Goal: Task Accomplishment & Management: Manage account settings

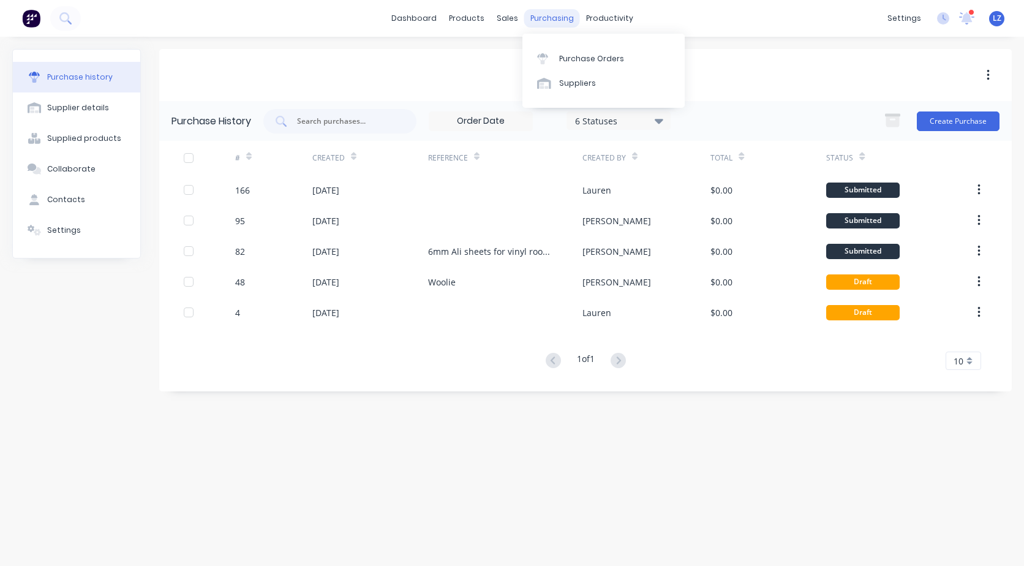
click at [555, 16] on div "purchasing" at bounding box center [552, 18] width 56 height 18
click at [578, 56] on div "Purchase Orders" at bounding box center [591, 58] width 65 height 11
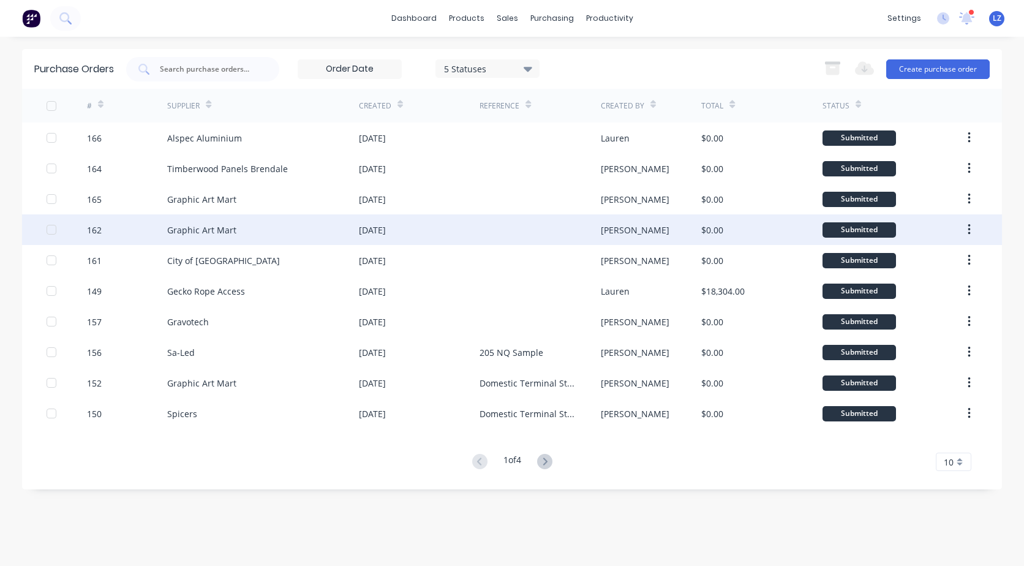
click at [386, 225] on div "[DATE]" at bounding box center [372, 230] width 27 height 13
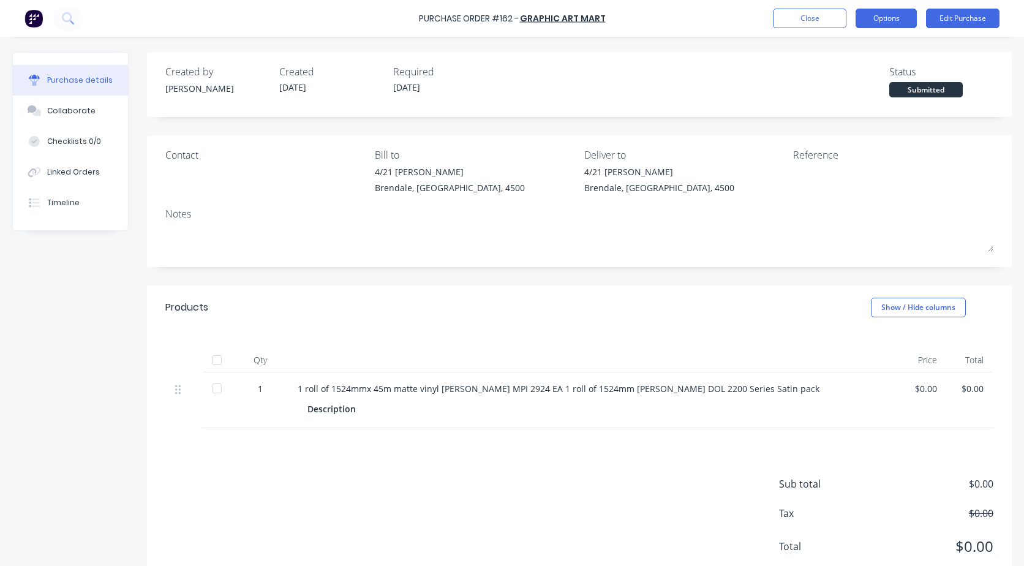
click at [889, 16] on button "Options" at bounding box center [886, 19] width 61 height 20
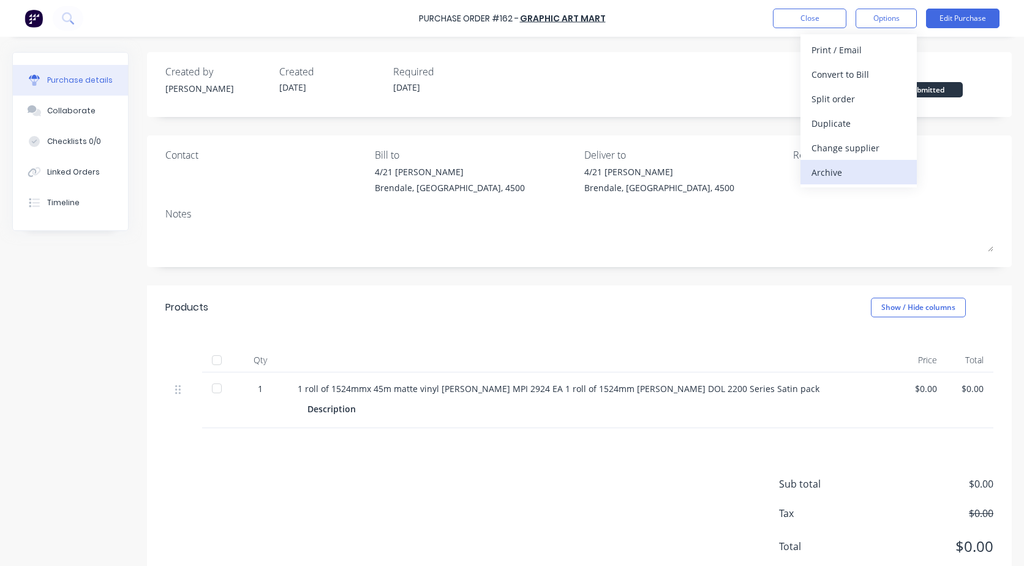
click at [843, 169] on div "Archive" at bounding box center [859, 173] width 94 height 18
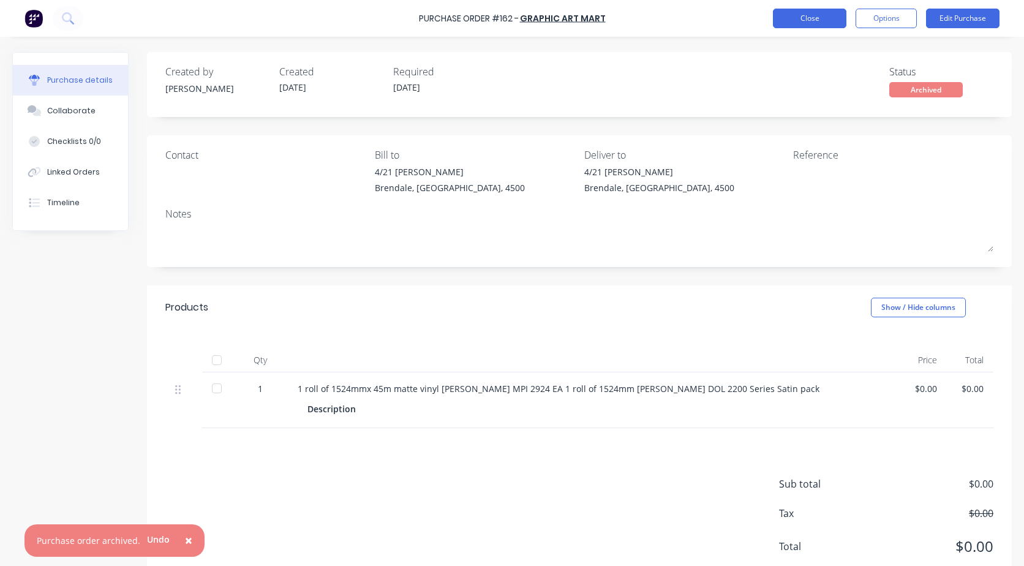
click at [807, 21] on button "Close" at bounding box center [810, 19] width 74 height 20
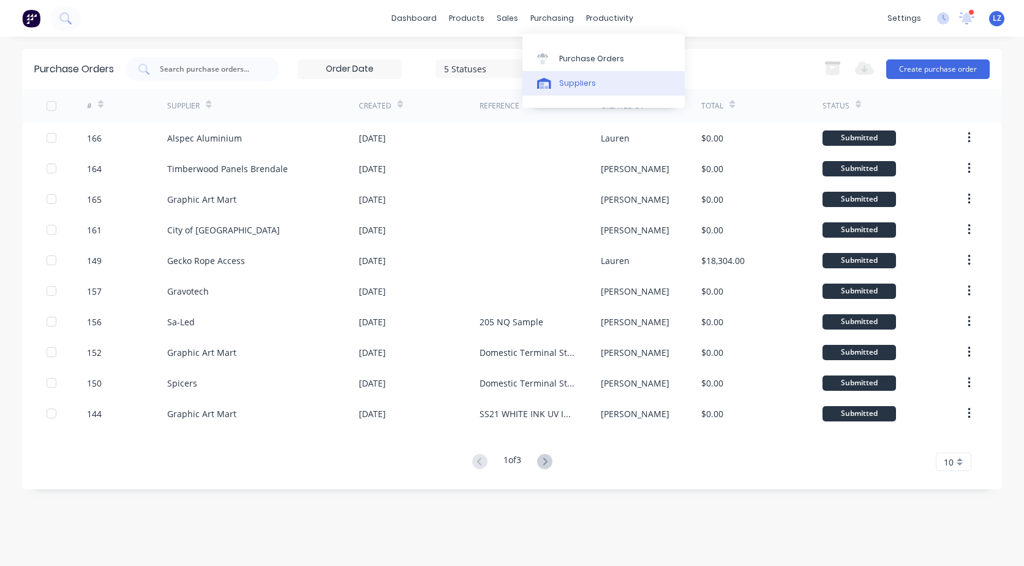
click at [575, 86] on div "Suppliers" at bounding box center [577, 83] width 37 height 11
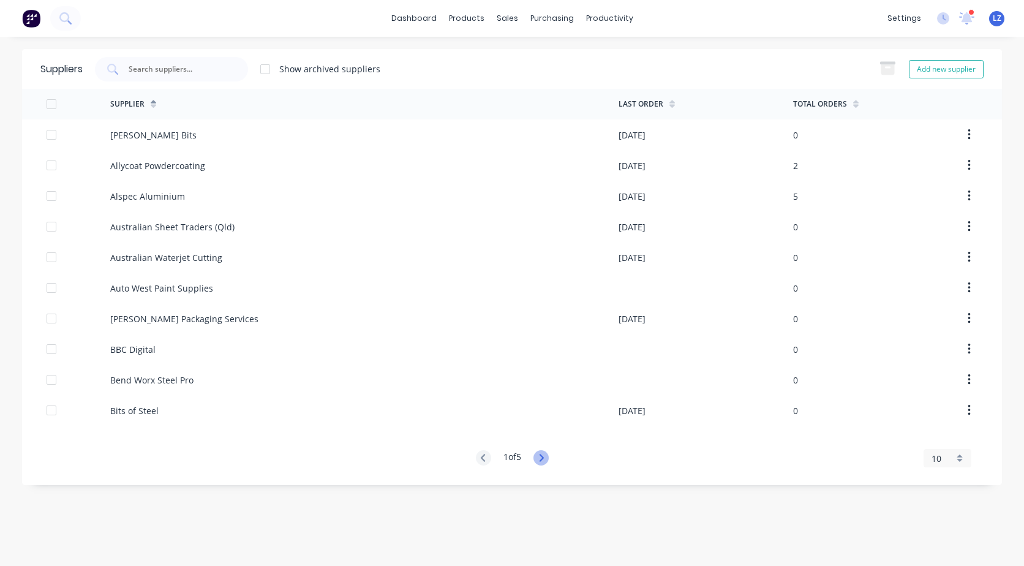
click at [543, 454] on icon at bounding box center [540, 457] width 15 height 15
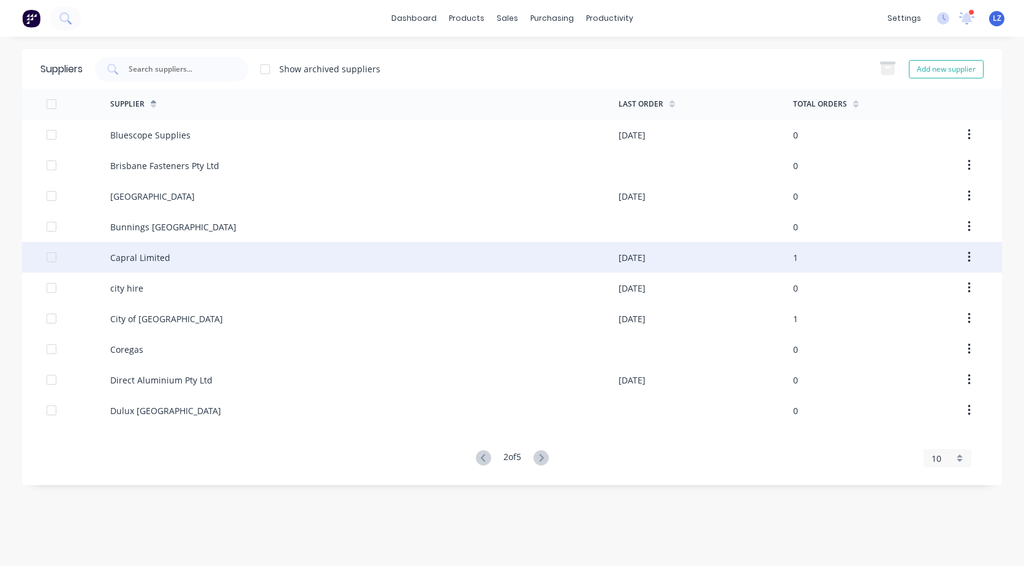
click at [164, 256] on div "Capral Limited" at bounding box center [140, 257] width 60 height 13
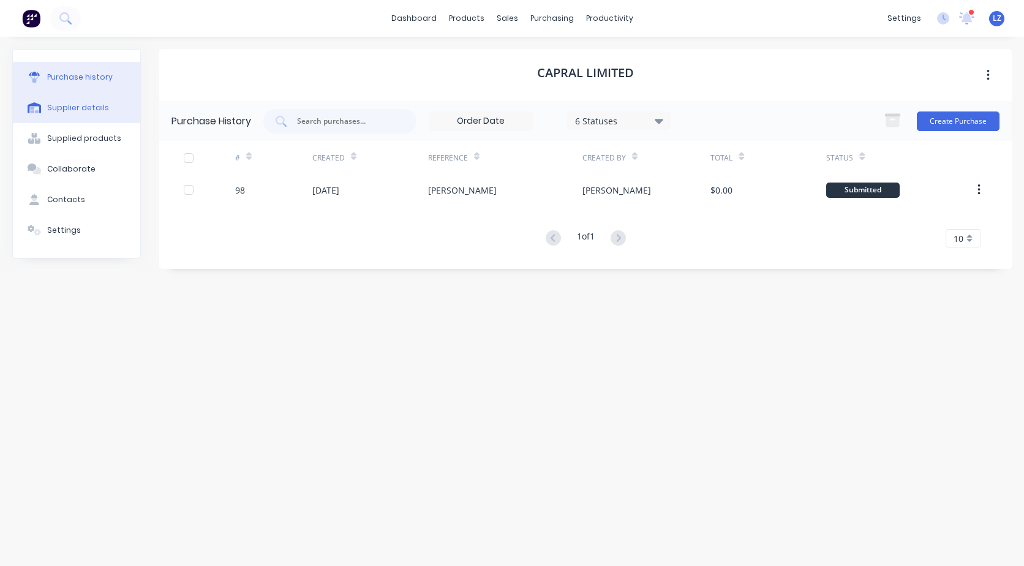
click at [76, 109] on div "Supplier details" at bounding box center [78, 107] width 62 height 11
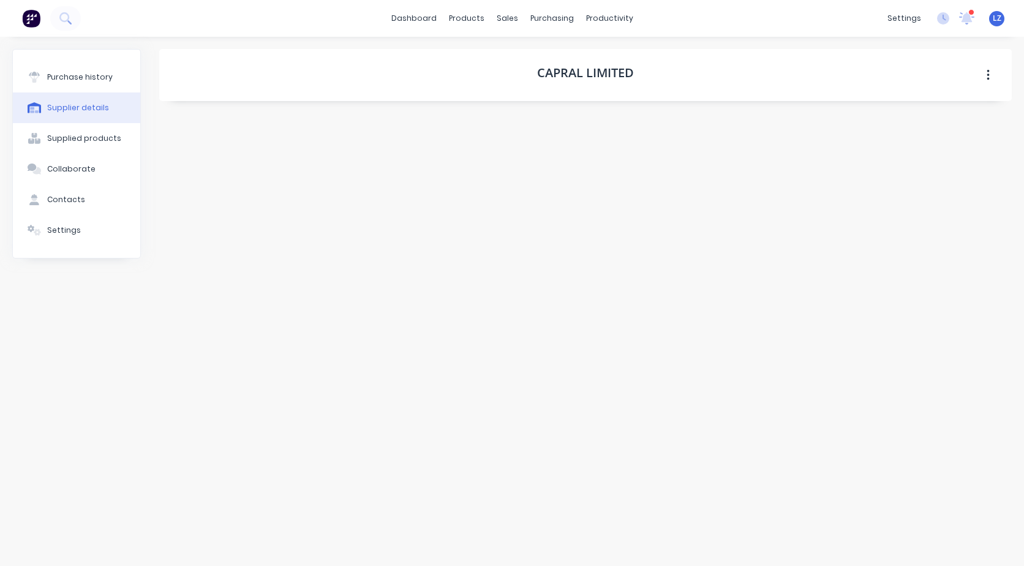
select select "AU"
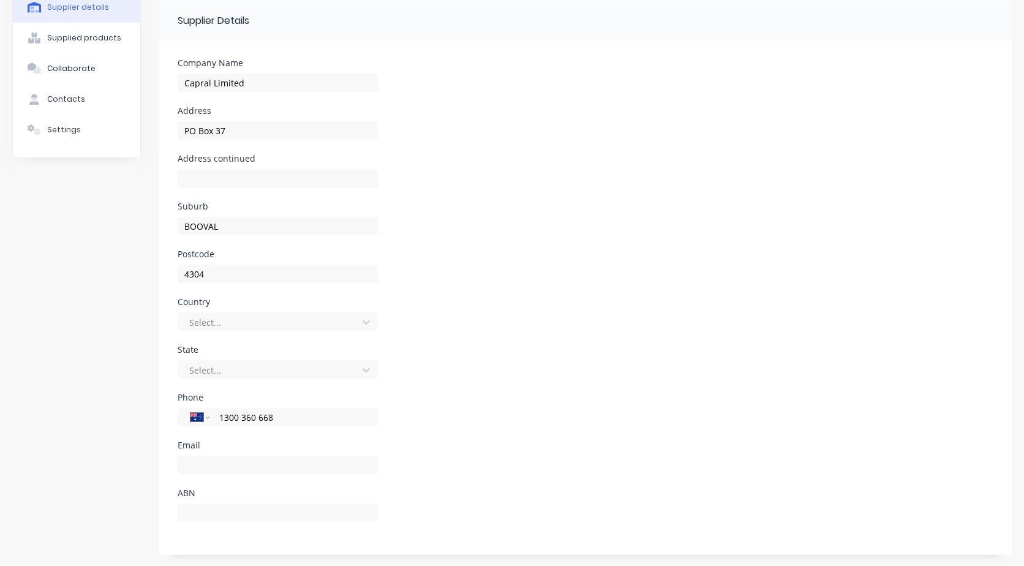
scroll to position [102, 0]
click at [50, 97] on div "Contacts" at bounding box center [66, 97] width 38 height 11
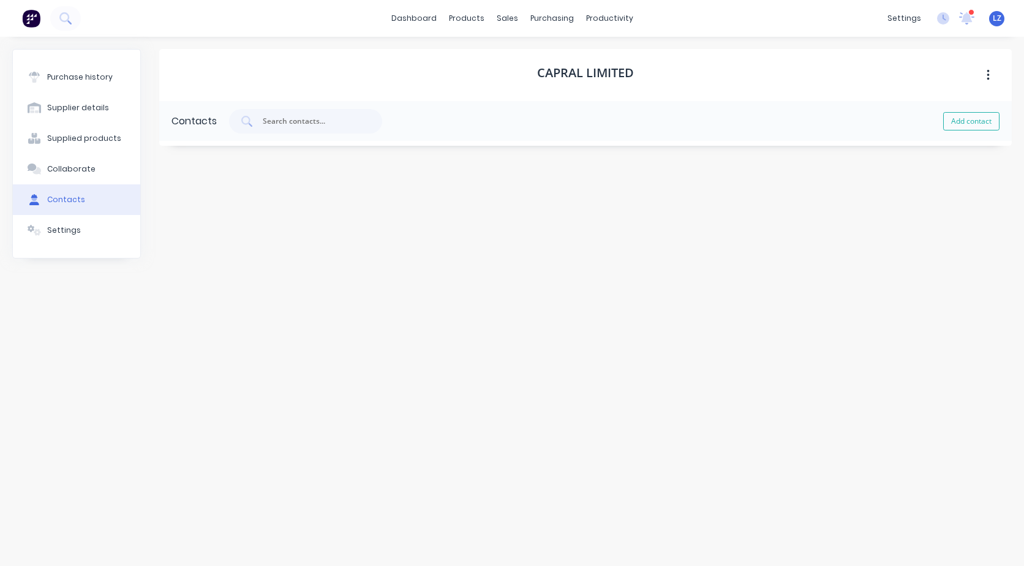
select select "AU"
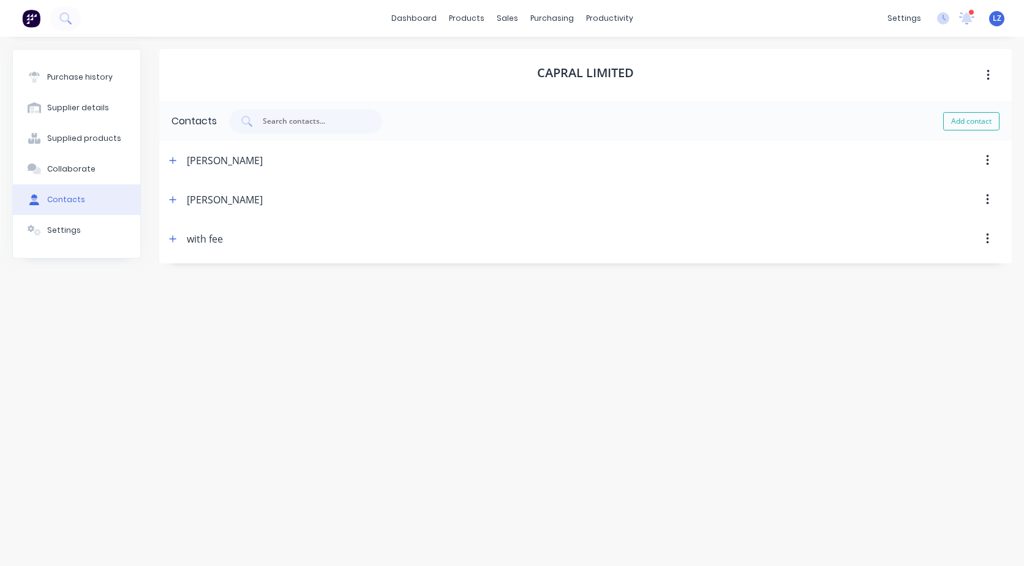
click at [194, 238] on div "with fee" at bounding box center [205, 238] width 36 height 39
click at [170, 239] on icon "button" at bounding box center [172, 239] width 7 height 9
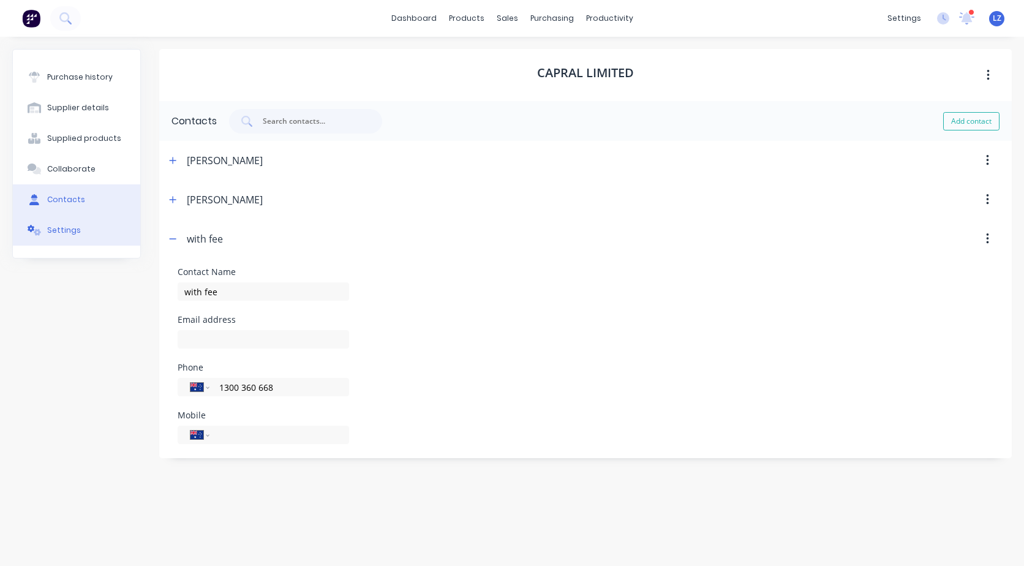
click at [70, 231] on div "Settings" at bounding box center [64, 230] width 34 height 11
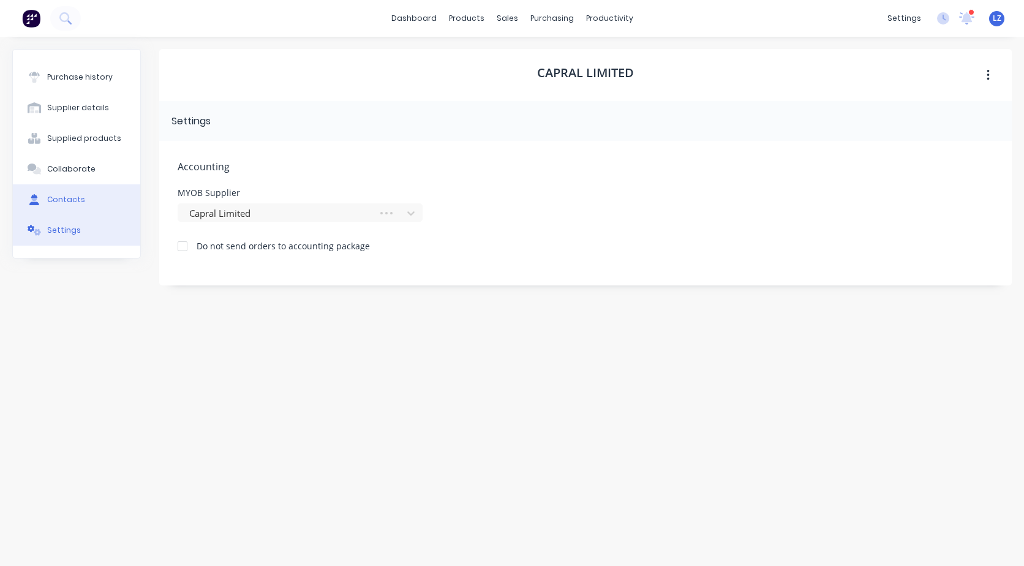
click at [62, 198] on div "Contacts" at bounding box center [66, 199] width 38 height 11
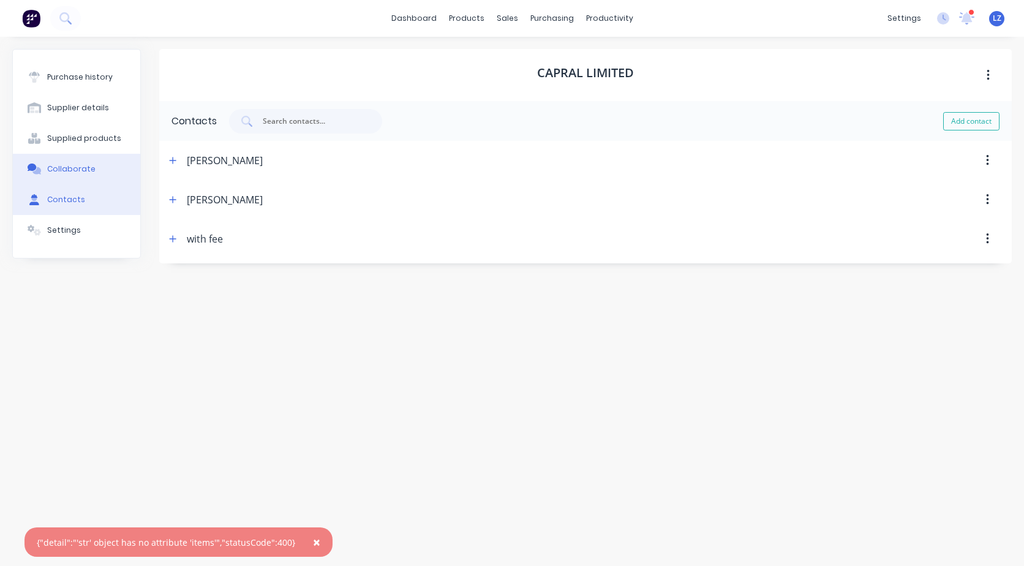
click at [69, 165] on div "Collaborate" at bounding box center [71, 169] width 48 height 11
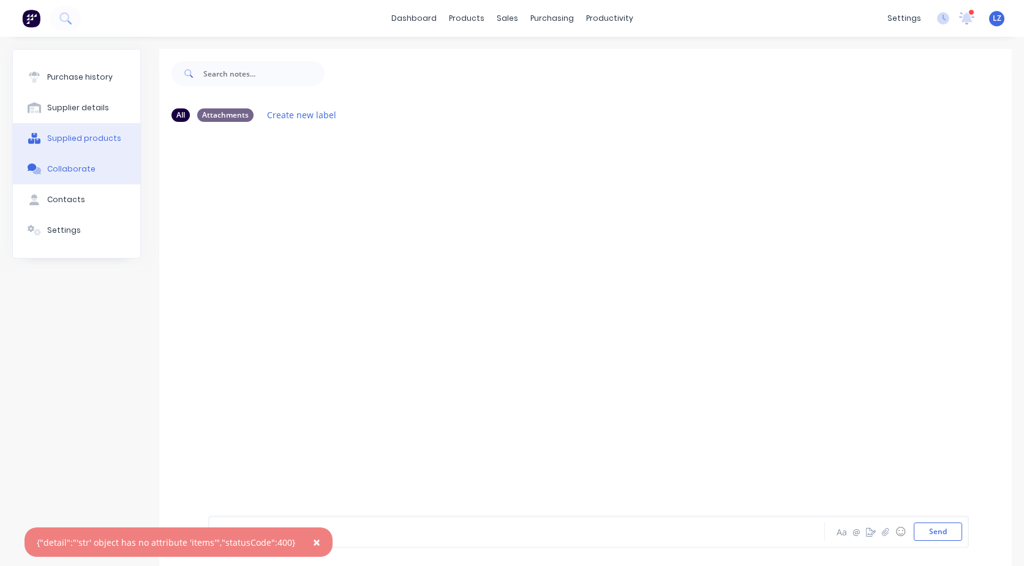
click at [81, 135] on div "Supplied products" at bounding box center [84, 138] width 74 height 11
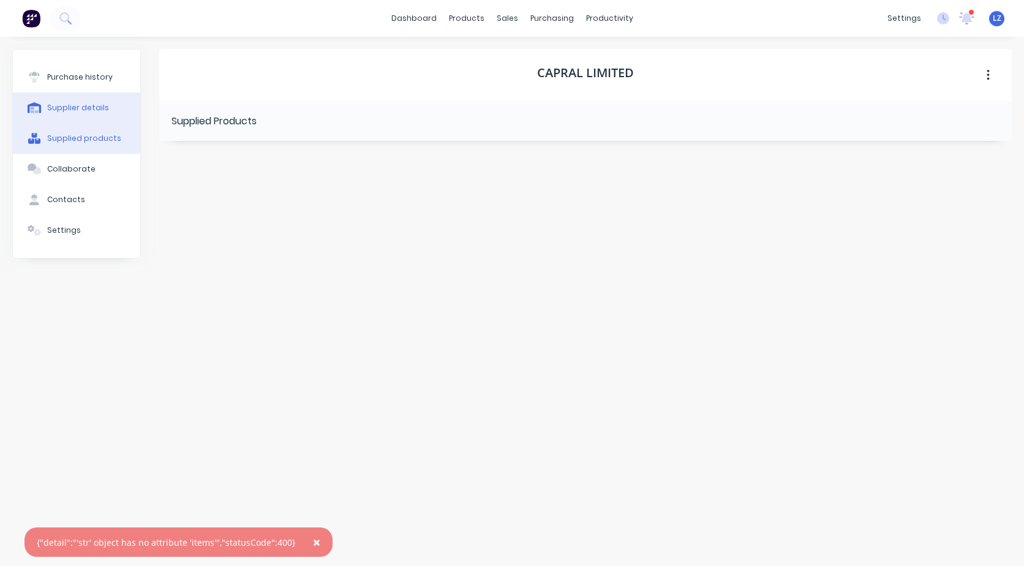
click at [77, 104] on div "Supplier details" at bounding box center [78, 107] width 62 height 11
select select "AU"
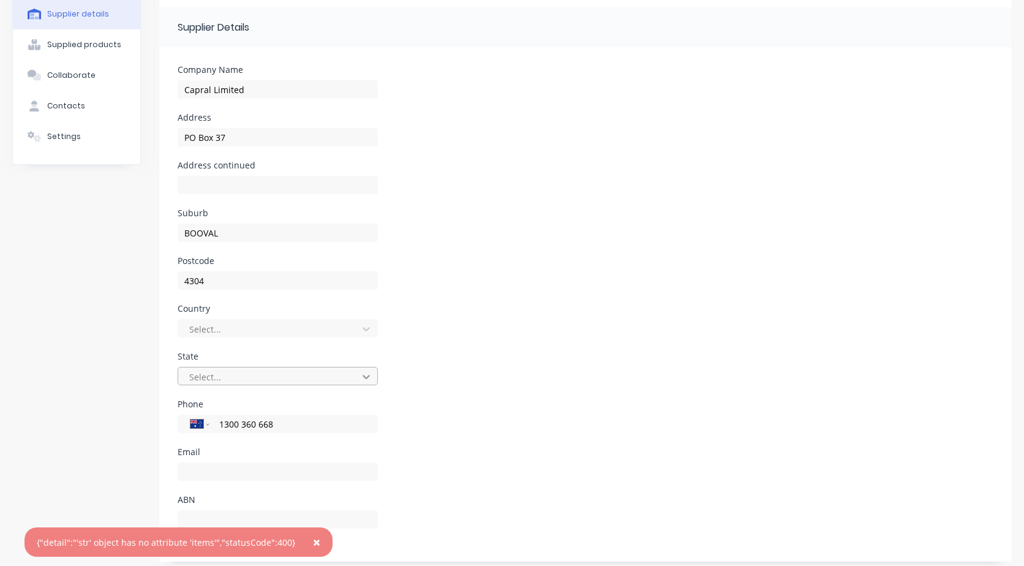
scroll to position [102, 0]
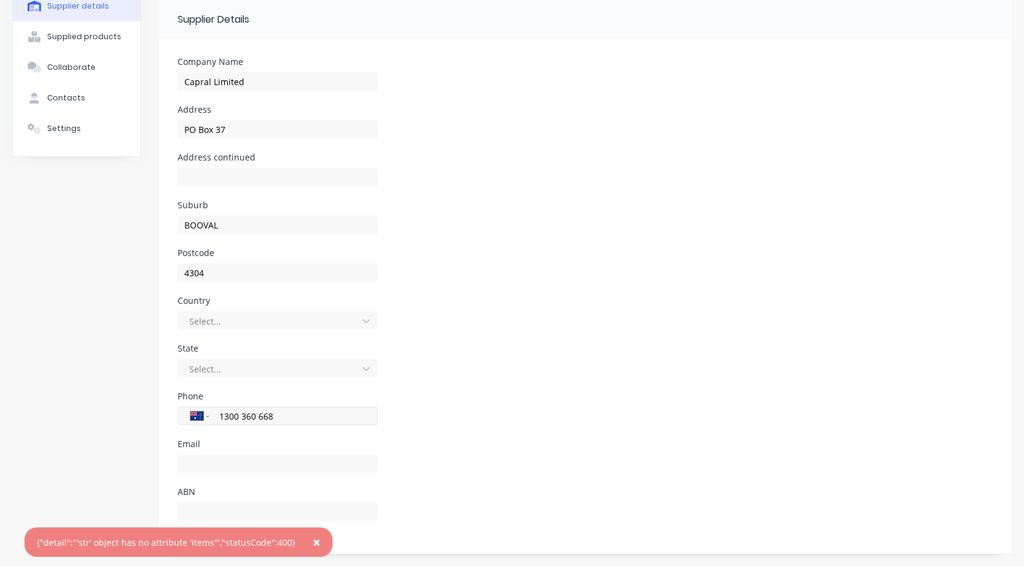
drag, startPoint x: 281, startPoint y: 417, endPoint x: 211, endPoint y: 424, distance: 69.6
click at [211, 424] on div "International [GEOGRAPHIC_DATA] [GEOGRAPHIC_DATA] [GEOGRAPHIC_DATA] [GEOGRAPHIC…" at bounding box center [278, 416] width 200 height 18
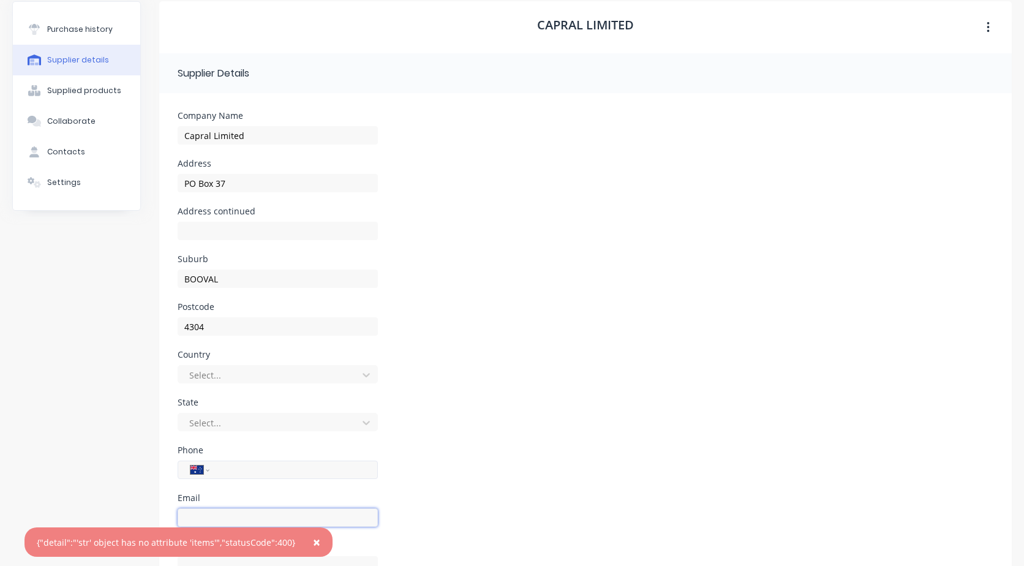
scroll to position [0, 0]
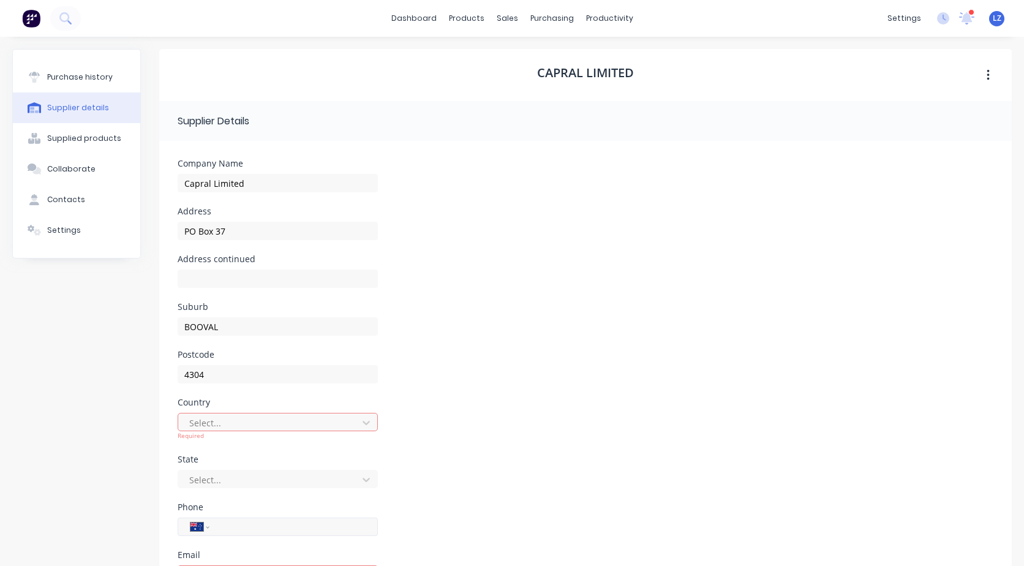
click at [237, 527] on input "tel" at bounding box center [291, 527] width 147 height 14
type input "37226300"
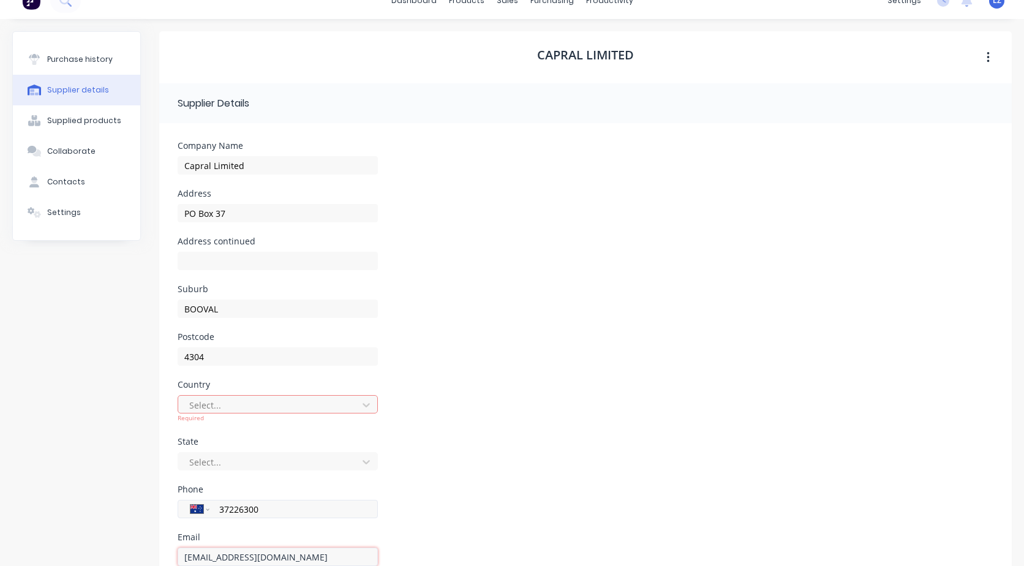
type input "[EMAIL_ADDRESS][DOMAIN_NAME]"
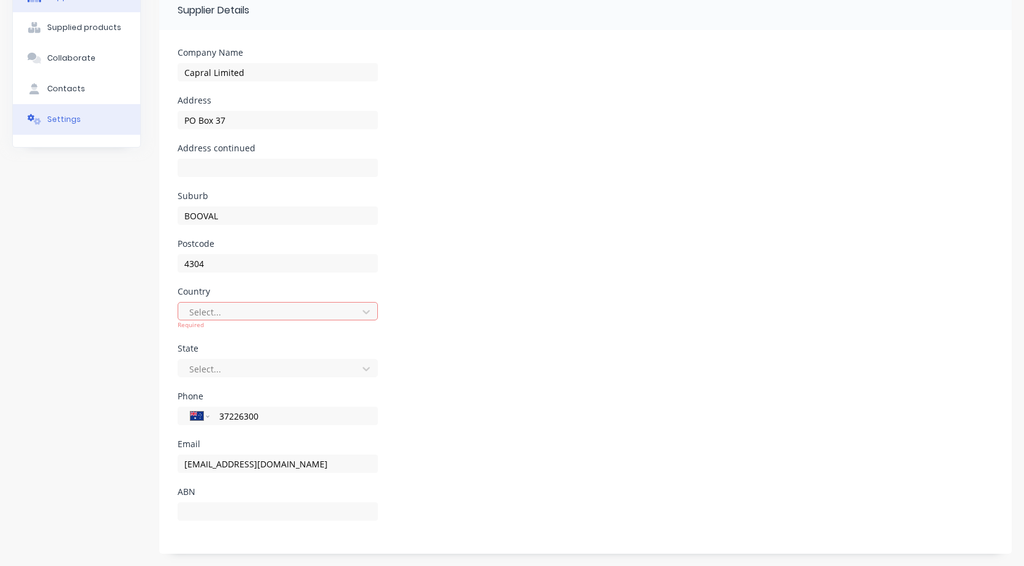
click at [69, 119] on div "Settings" at bounding box center [64, 119] width 34 height 11
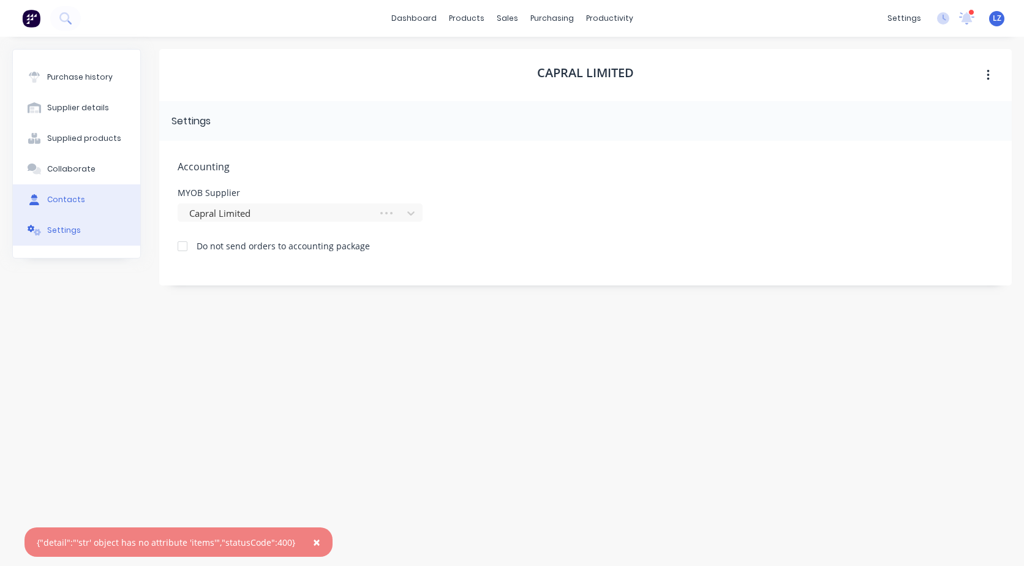
click at [74, 193] on button "Contacts" at bounding box center [76, 199] width 127 height 31
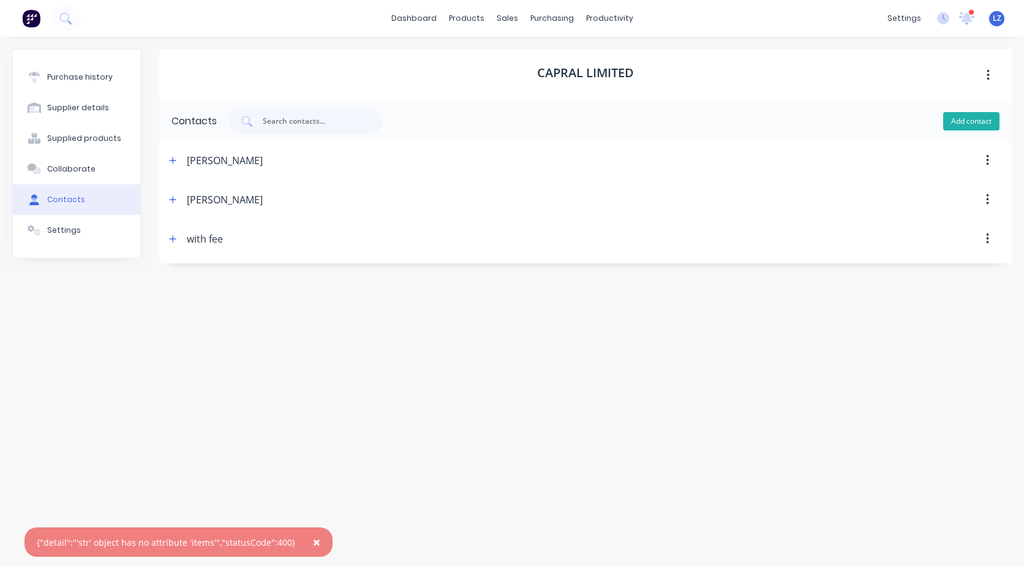
click at [965, 120] on button "Add contact" at bounding box center [971, 121] width 56 height 18
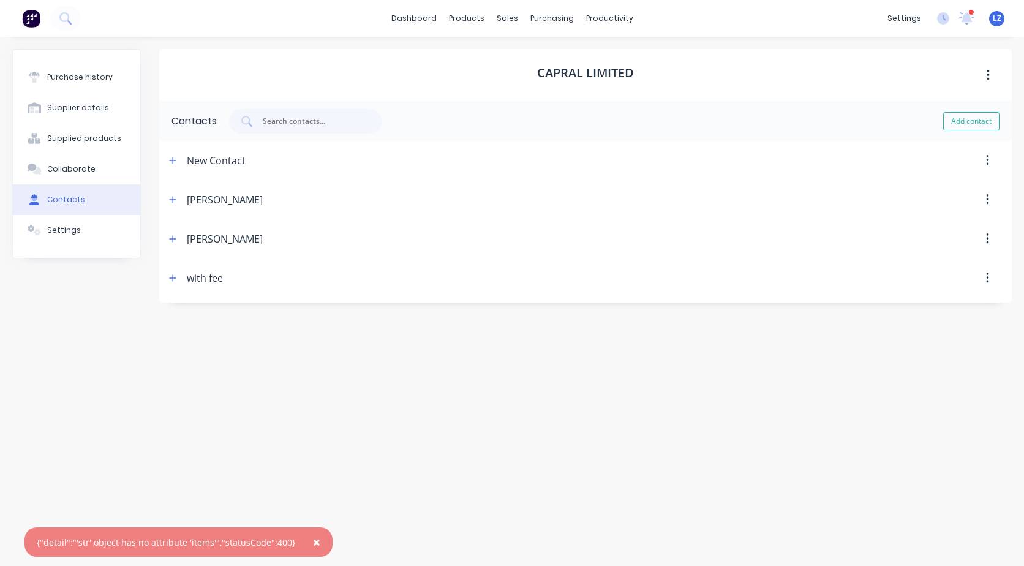
click at [202, 160] on div "New Contact" at bounding box center [216, 160] width 59 height 39
click at [171, 161] on icon "button" at bounding box center [172, 160] width 7 height 9
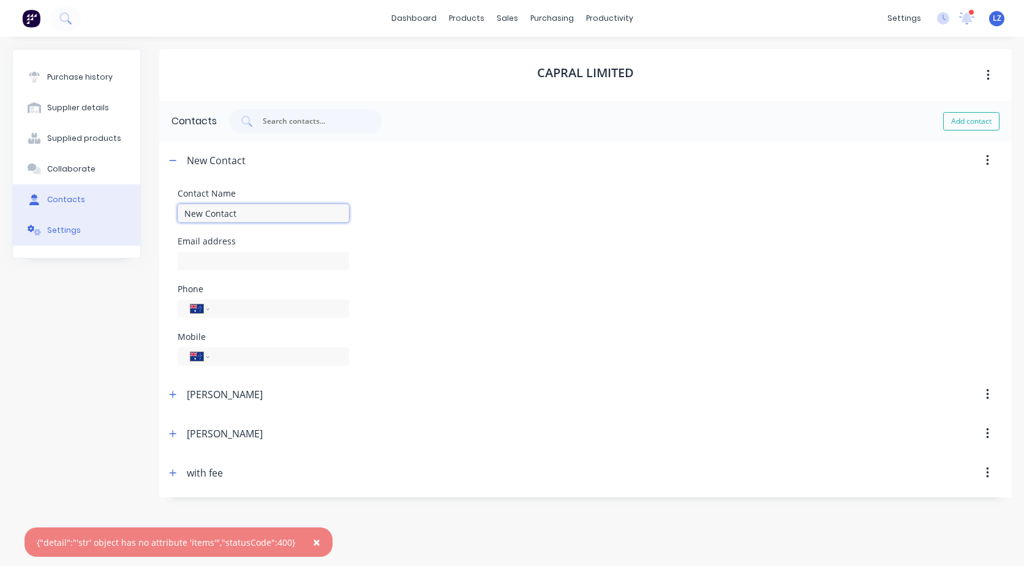
drag, startPoint x: 252, startPoint y: 213, endPoint x: 118, endPoint y: 230, distance: 135.3
click at [118, 230] on div "Purchase history Supplier details Supplied products Collaborate Contacts Settin…" at bounding box center [512, 295] width 1000 height 492
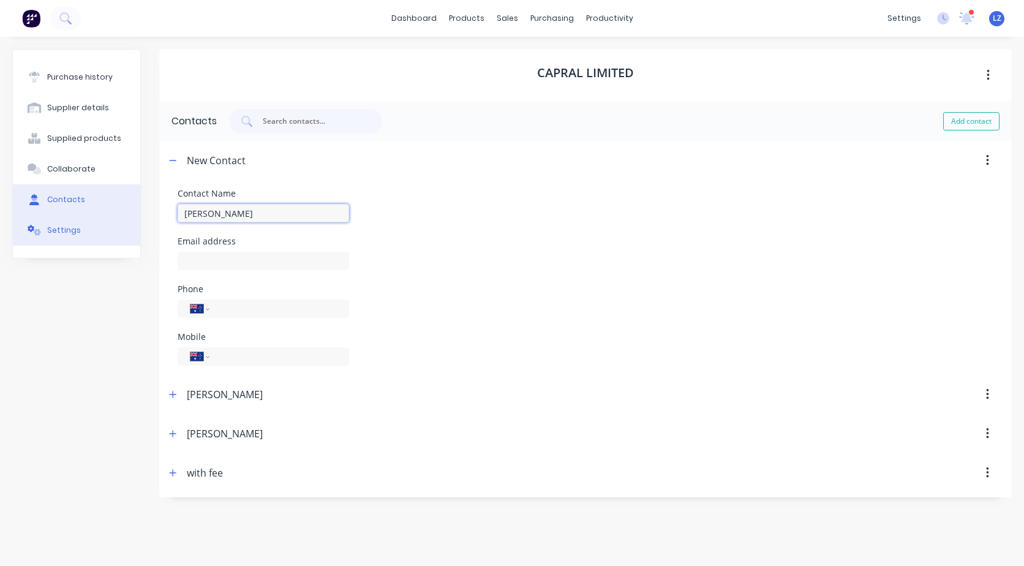
type input "Sales"
type input "[EMAIL_ADDRESS][DOMAIN_NAME]"
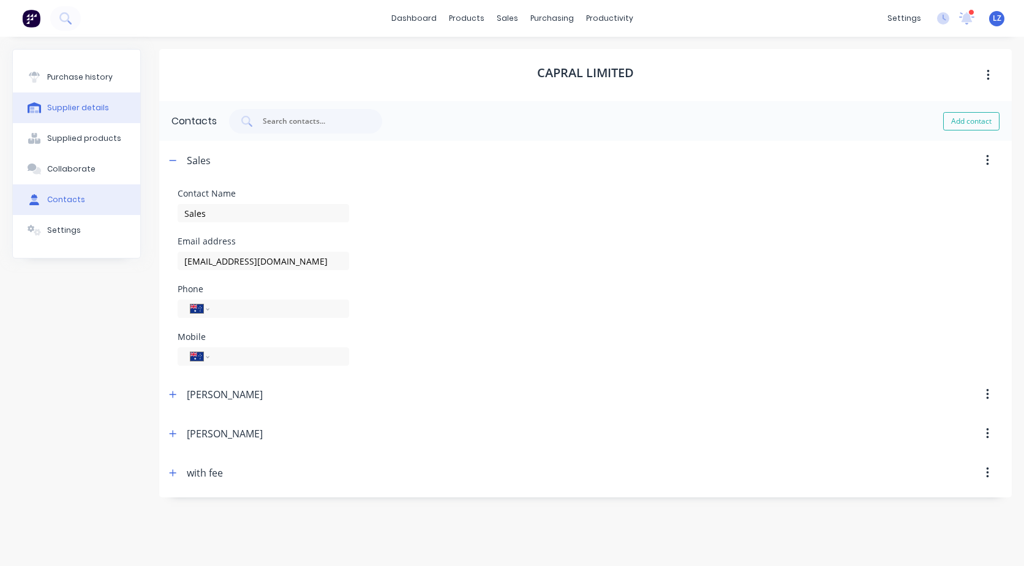
click at [80, 114] on button "Supplier details" at bounding box center [76, 107] width 127 height 31
select select "AU"
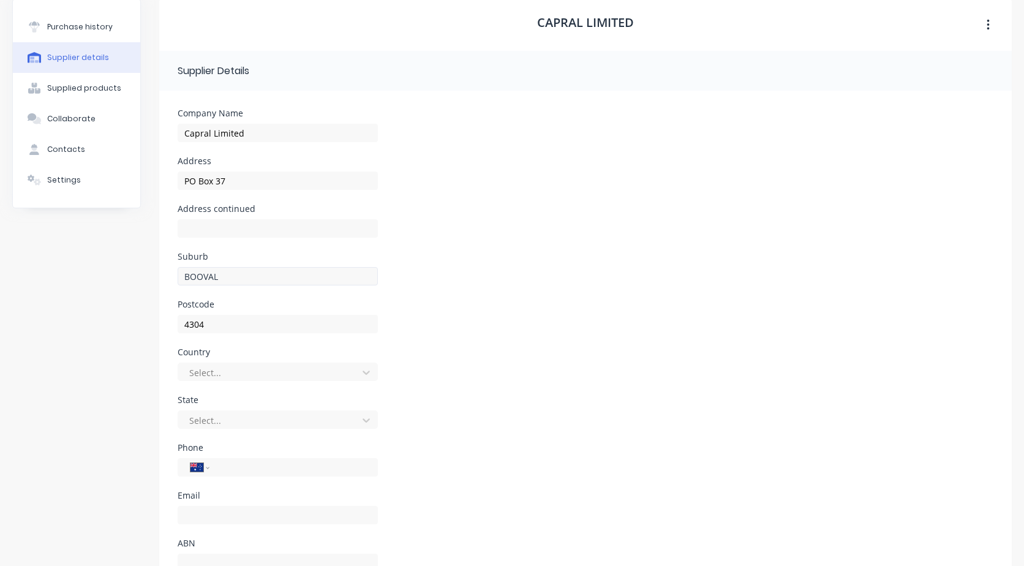
scroll to position [102, 0]
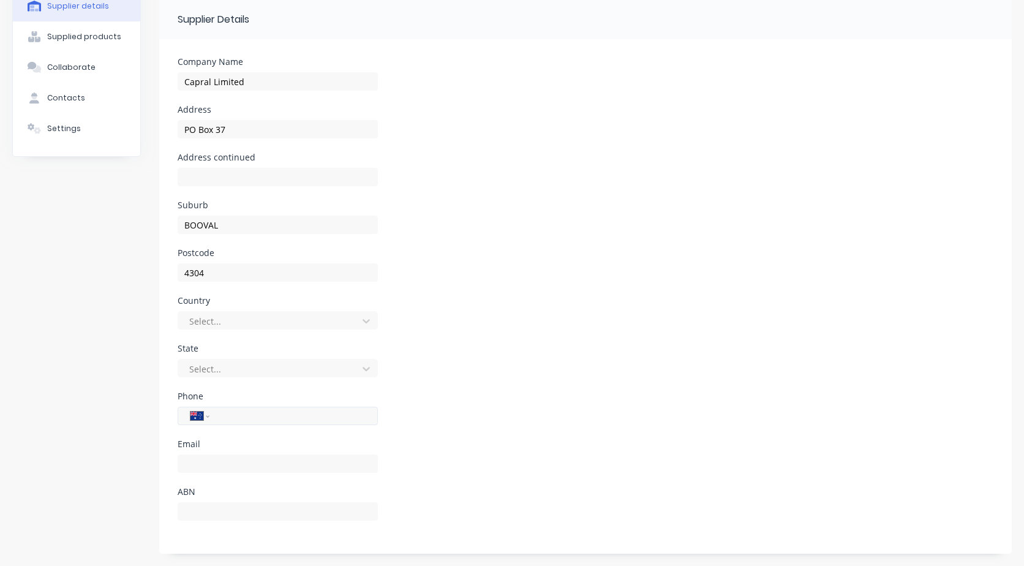
click at [241, 421] on input "tel" at bounding box center [291, 416] width 147 height 14
type input "37226300"
type input "[EMAIL_ADDRESS][DOMAIN_NAME]"
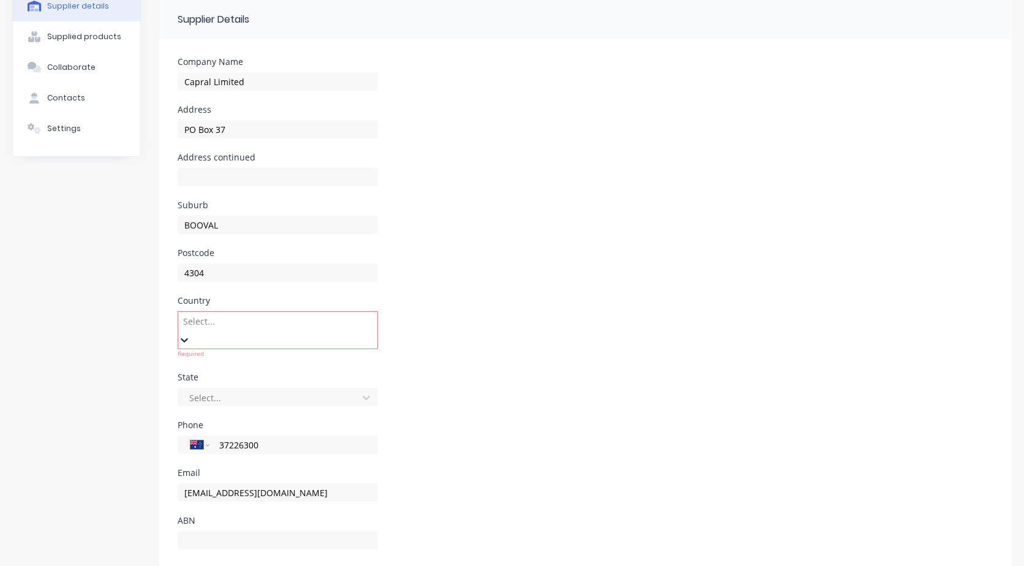
click at [198, 323] on div at bounding box center [270, 321] width 176 height 15
click at [204, 565] on div "[GEOGRAPHIC_DATA]" at bounding box center [512, 572] width 1024 height 13
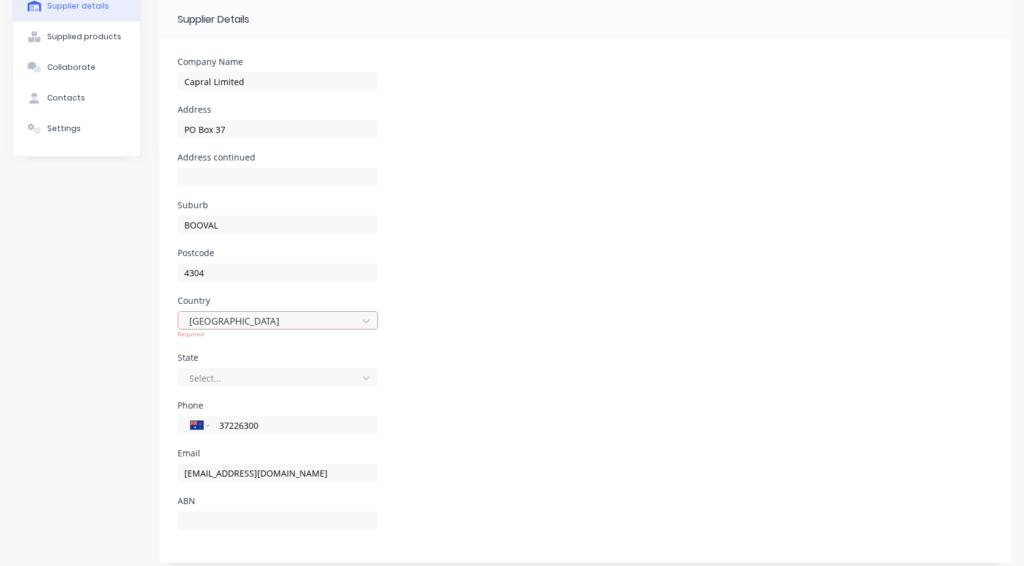
click at [118, 296] on div "Purchase history Supplier details Supplied products Collaborate Contacts Settin…" at bounding box center [76, 255] width 129 height 616
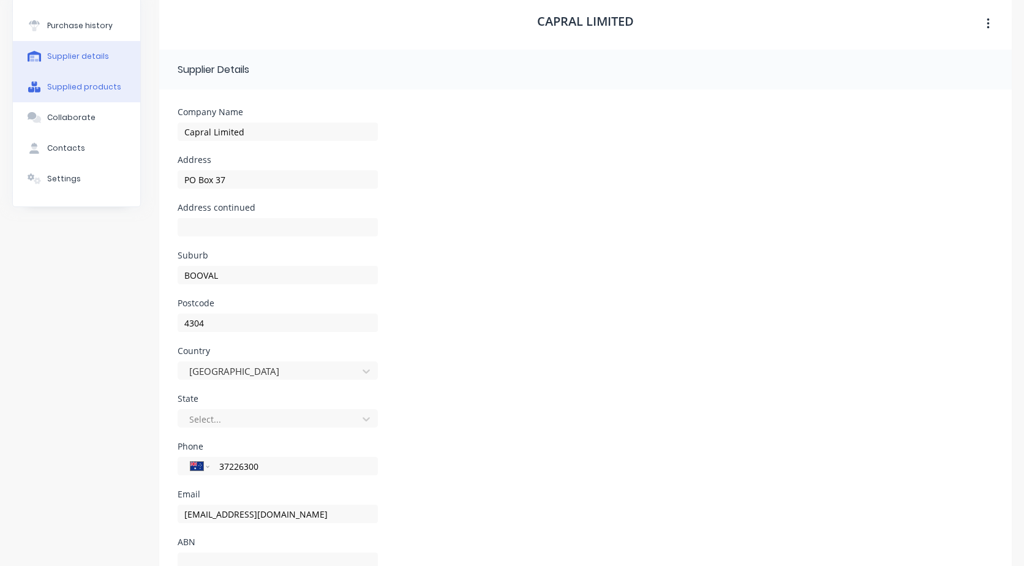
scroll to position [0, 0]
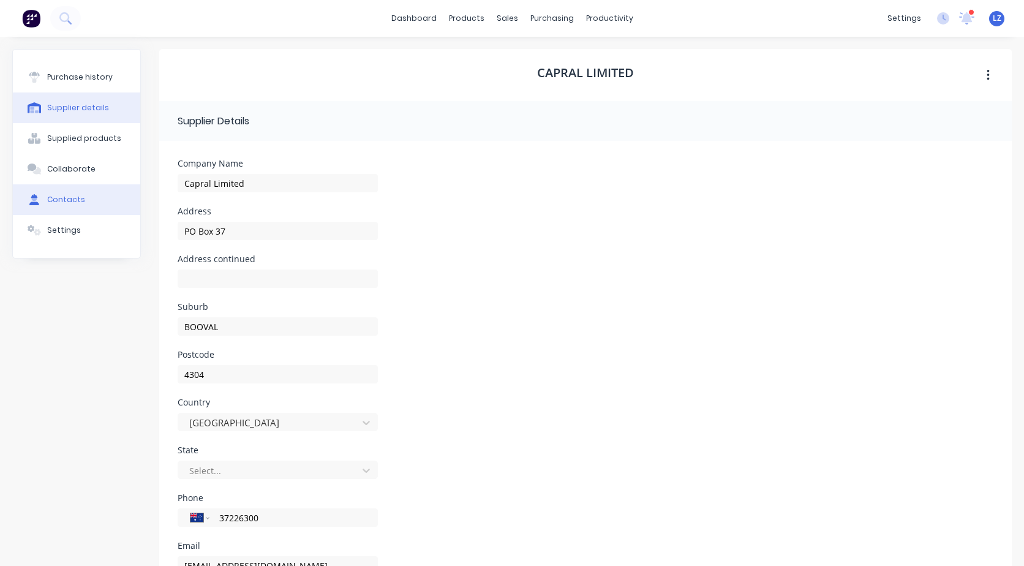
click at [57, 197] on div "Contacts" at bounding box center [66, 199] width 38 height 11
select select "AU"
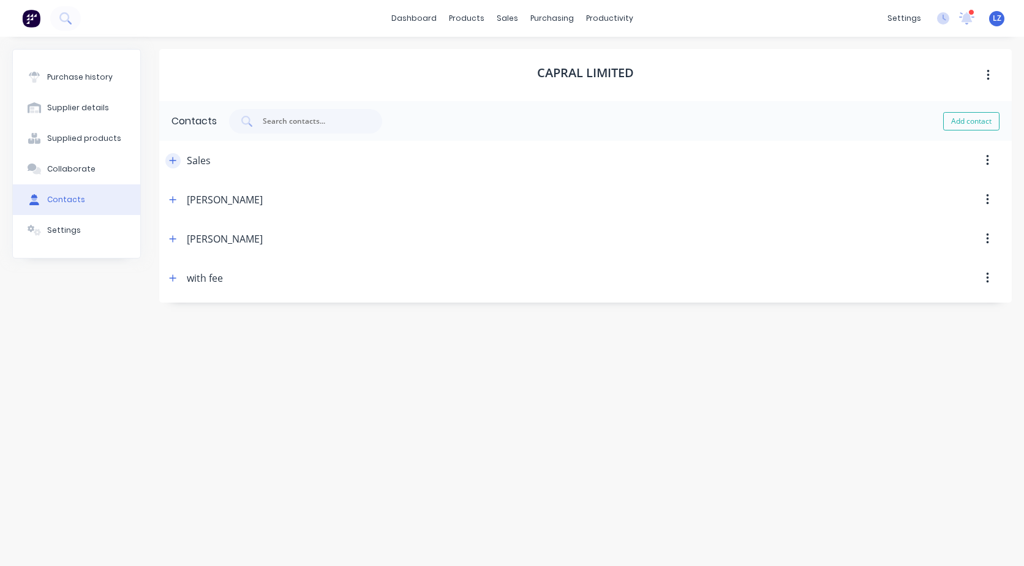
click at [178, 157] on button "button" at bounding box center [172, 160] width 15 height 15
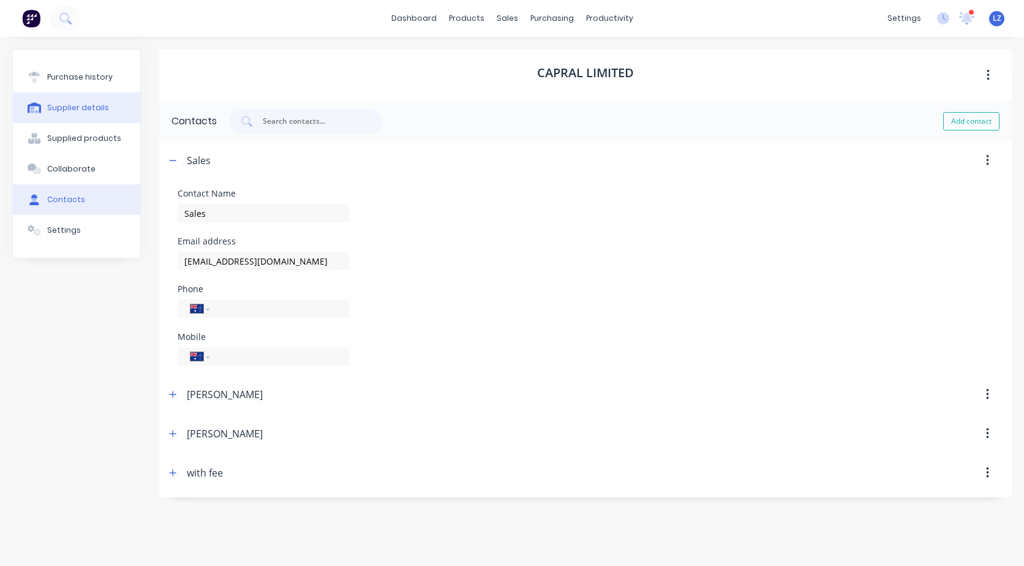
click at [67, 108] on div "Supplier details" at bounding box center [78, 107] width 62 height 11
select select "AU"
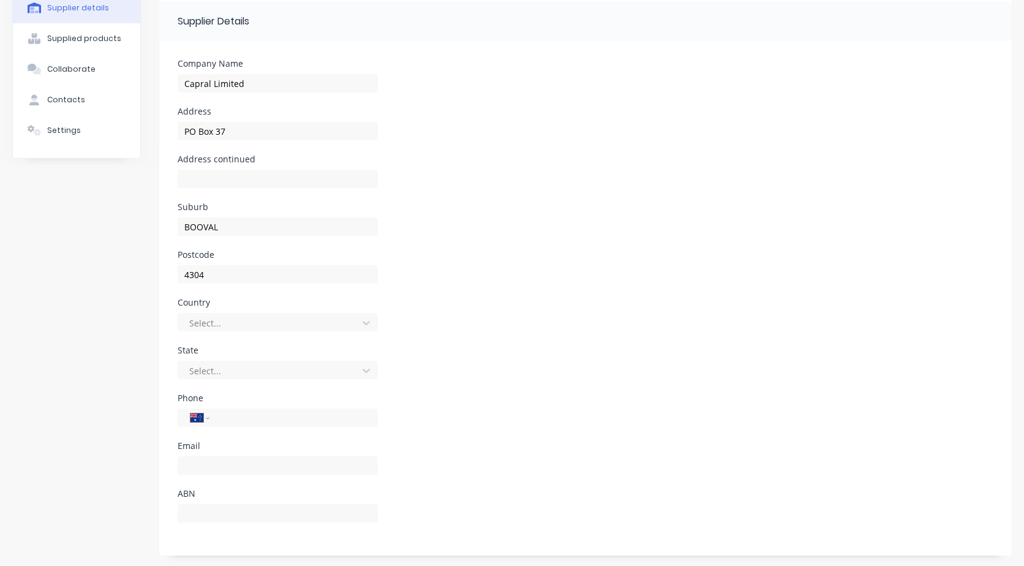
scroll to position [102, 0]
click at [214, 450] on div "Email" at bounding box center [278, 464] width 200 height 48
click at [226, 405] on div "International [GEOGRAPHIC_DATA] [GEOGRAPHIC_DATA] [GEOGRAPHIC_DATA] [GEOGRAPHIC…" at bounding box center [278, 422] width 200 height 36
click at [232, 416] on input "tel" at bounding box center [291, 416] width 147 height 14
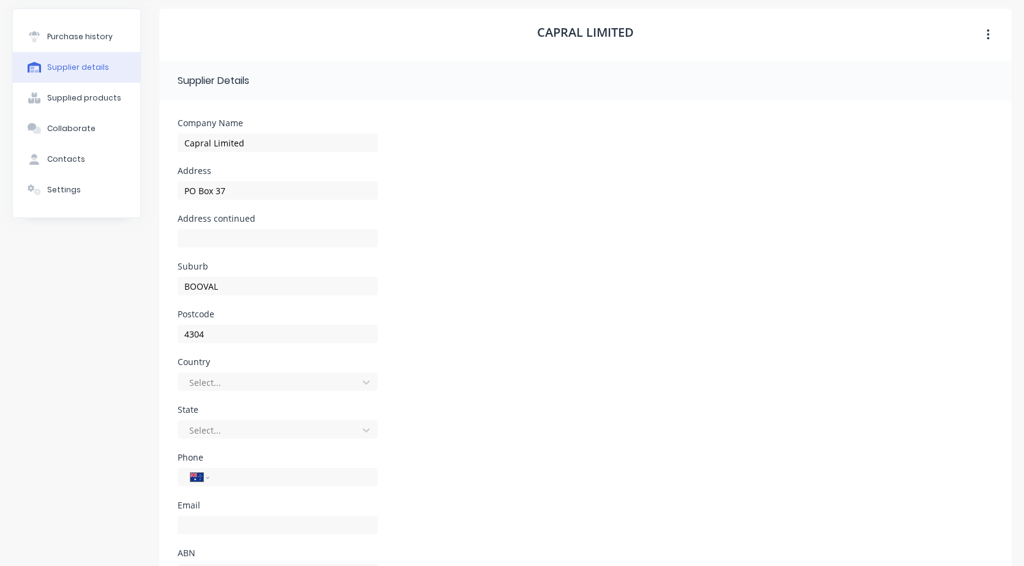
type input "37226300"
type input "[EMAIL_ADDRESS][DOMAIN_NAME]"
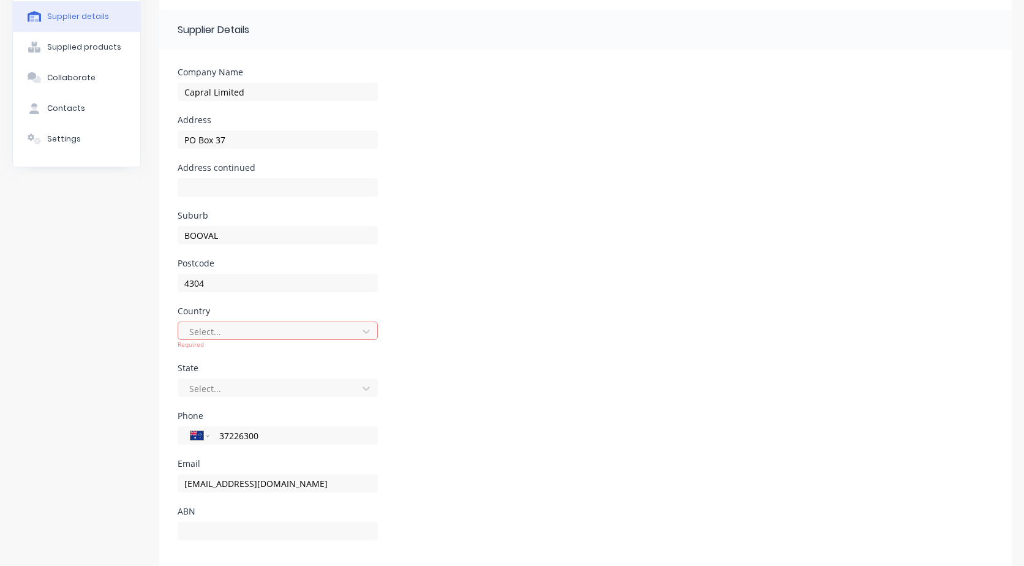
scroll to position [111, 0]
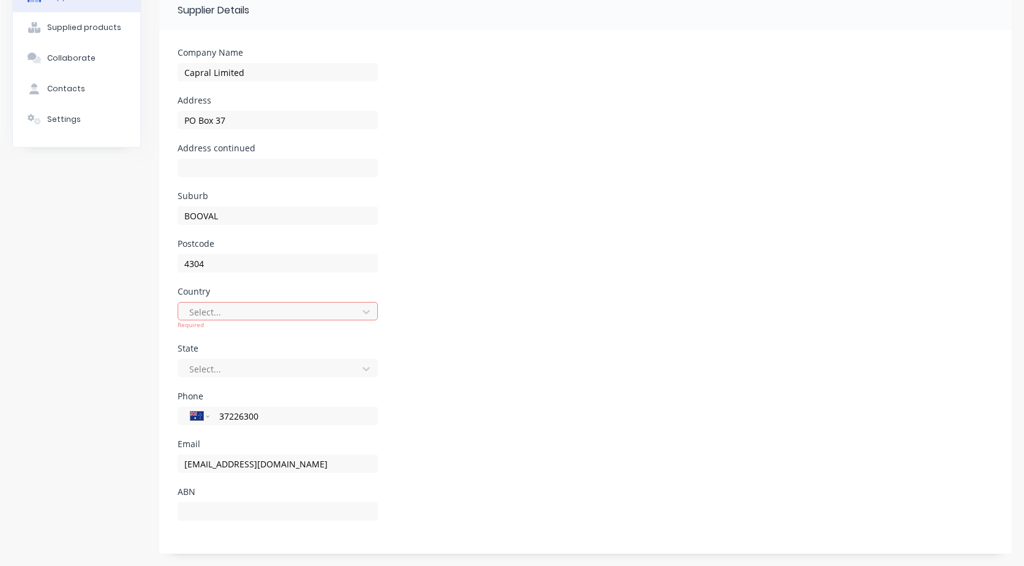
drag, startPoint x: 437, startPoint y: 315, endPoint x: 490, endPoint y: 320, distance: 53.0
click at [437, 315] on div "Country Select... Required" at bounding box center [586, 315] width 816 height 57
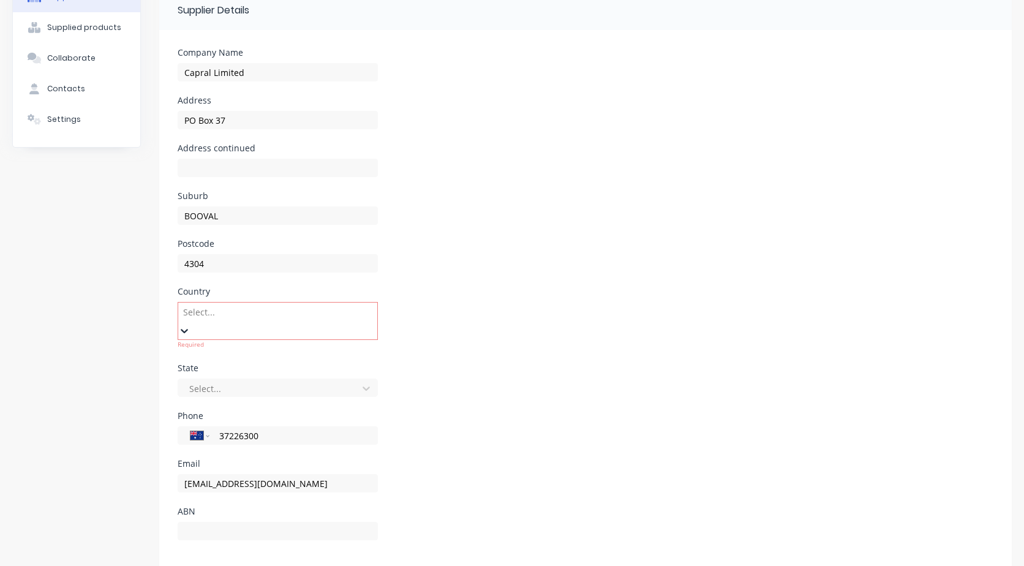
click at [349, 305] on div at bounding box center [270, 311] width 176 height 15
click at [326, 565] on div "[GEOGRAPHIC_DATA]" at bounding box center [512, 572] width 1024 height 13
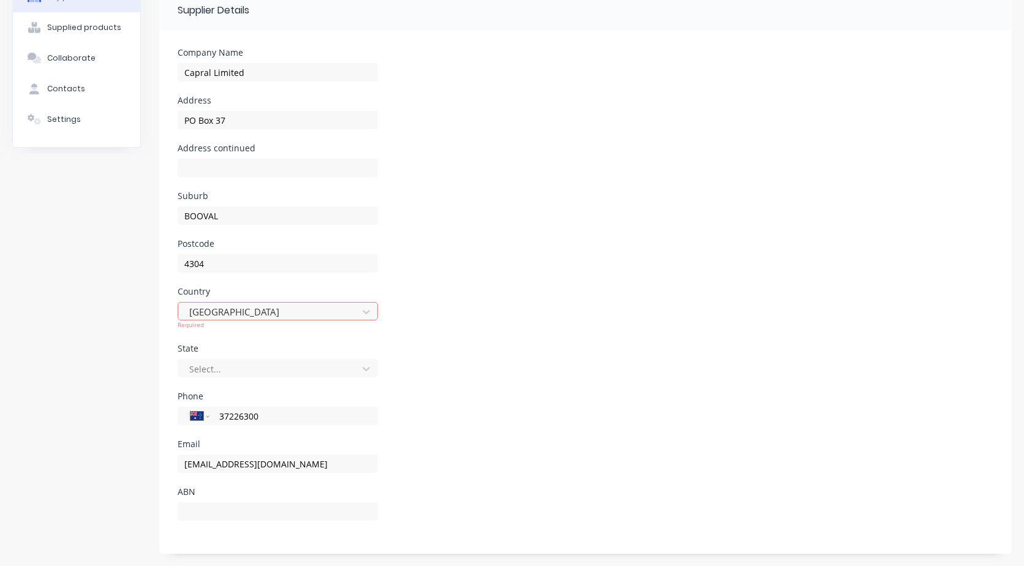
drag, startPoint x: 646, startPoint y: 352, endPoint x: 650, endPoint y: 391, distance: 39.5
click at [646, 352] on div "State Select..." at bounding box center [586, 368] width 816 height 48
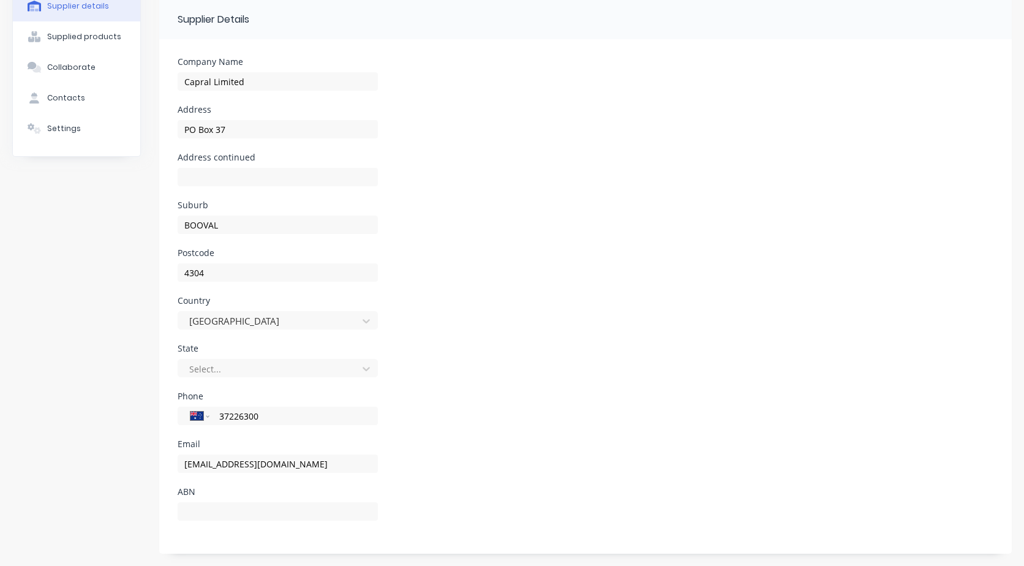
scroll to position [102, 0]
click at [650, 432] on div "Phone International [GEOGRAPHIC_DATA] [GEOGRAPHIC_DATA] [GEOGRAPHIC_DATA] [GEOG…" at bounding box center [586, 416] width 816 height 48
click at [511, 294] on div "Postcode 4304" at bounding box center [586, 273] width 816 height 48
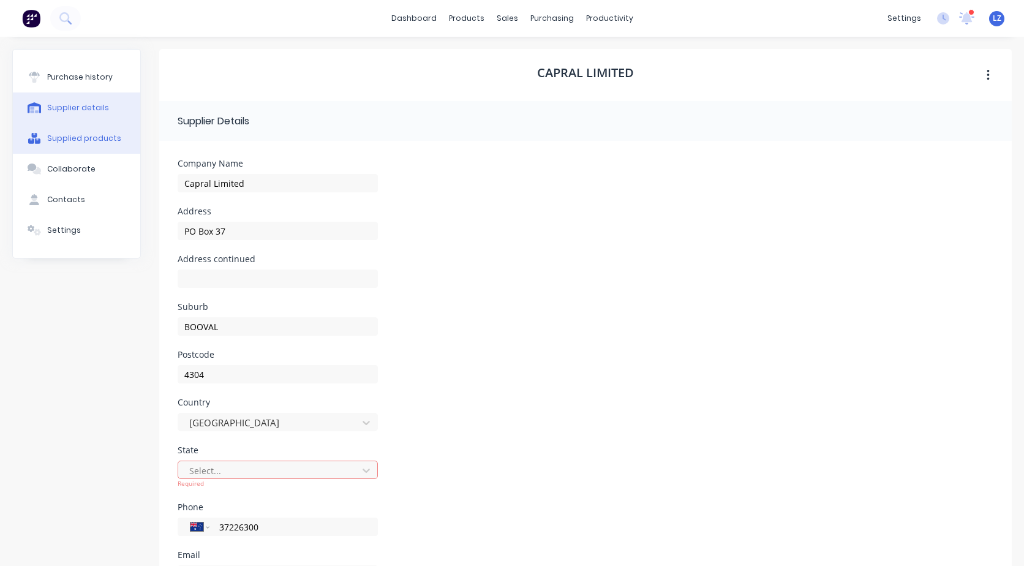
click at [83, 137] on div "Supplied products" at bounding box center [84, 138] width 74 height 11
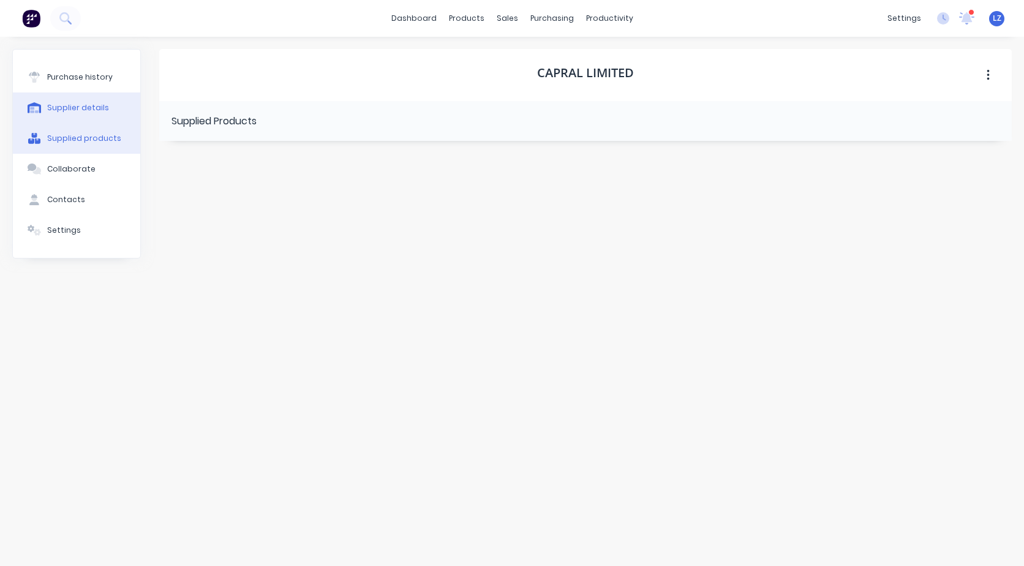
click at [86, 113] on button "Supplier details" at bounding box center [76, 107] width 127 height 31
select select "AU"
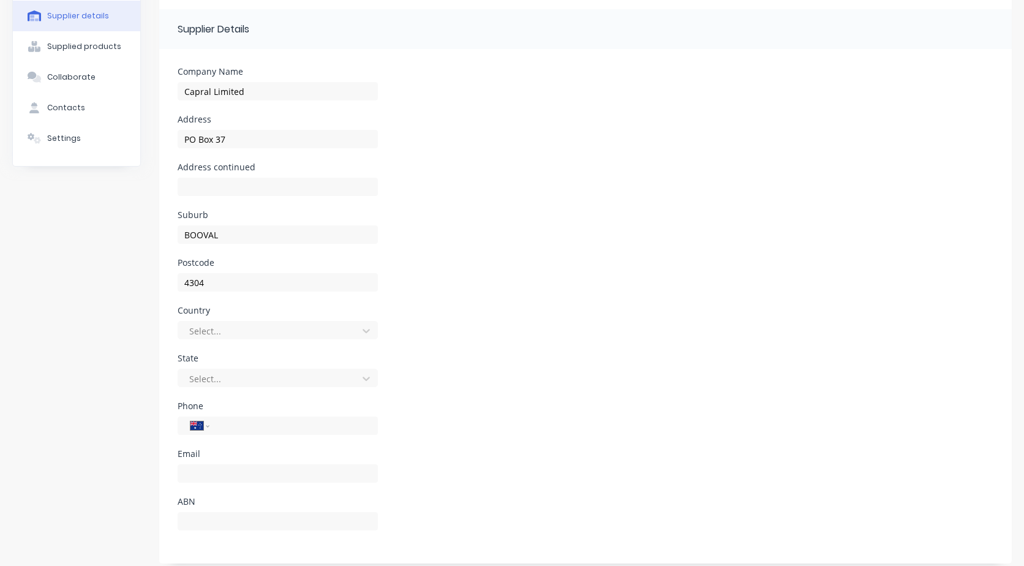
scroll to position [102, 0]
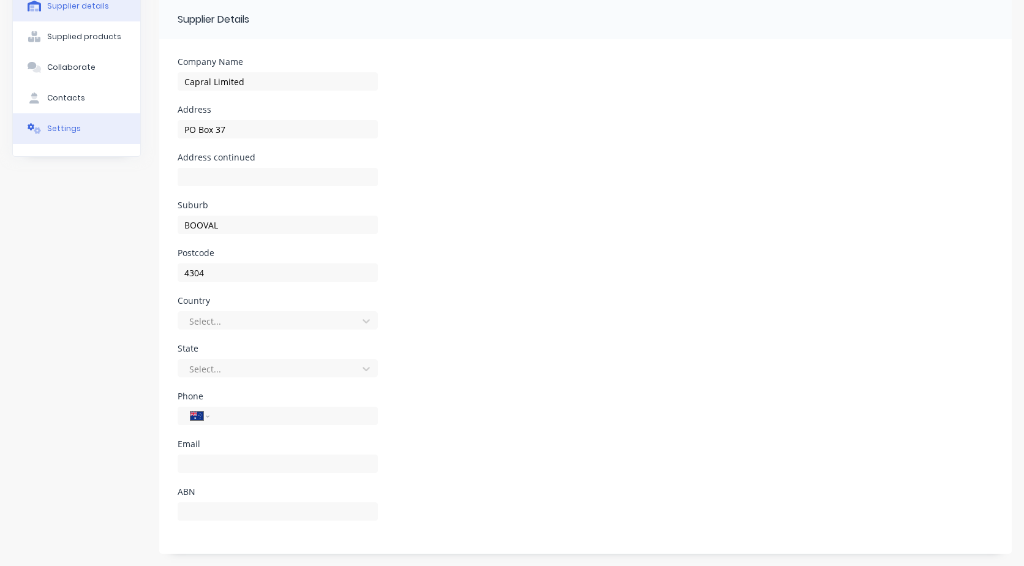
click at [69, 135] on button "Settings" at bounding box center [76, 128] width 127 height 31
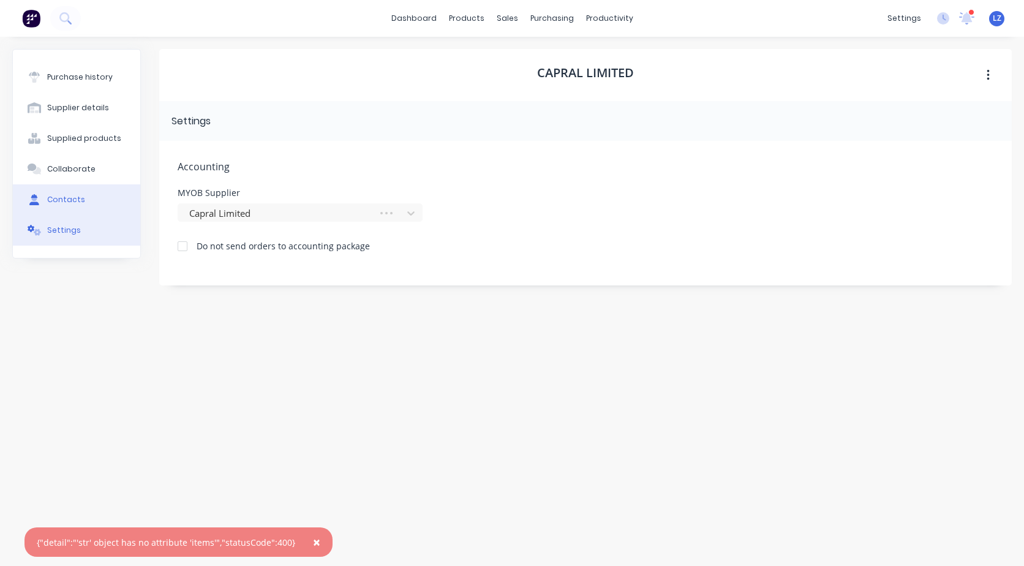
click at [65, 197] on div "Contacts" at bounding box center [66, 199] width 38 height 11
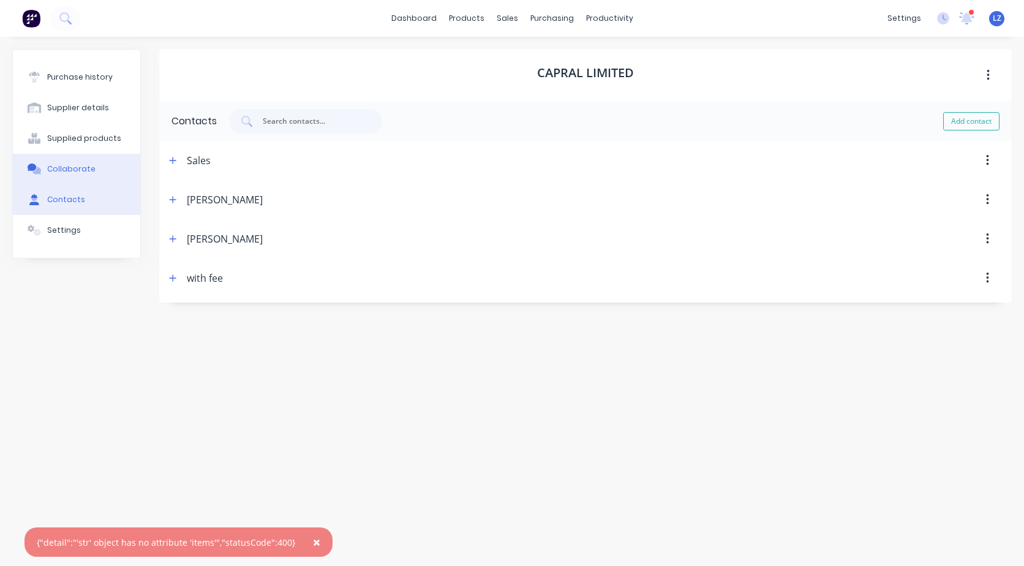
click at [64, 162] on button "Collaborate" at bounding box center [76, 169] width 127 height 31
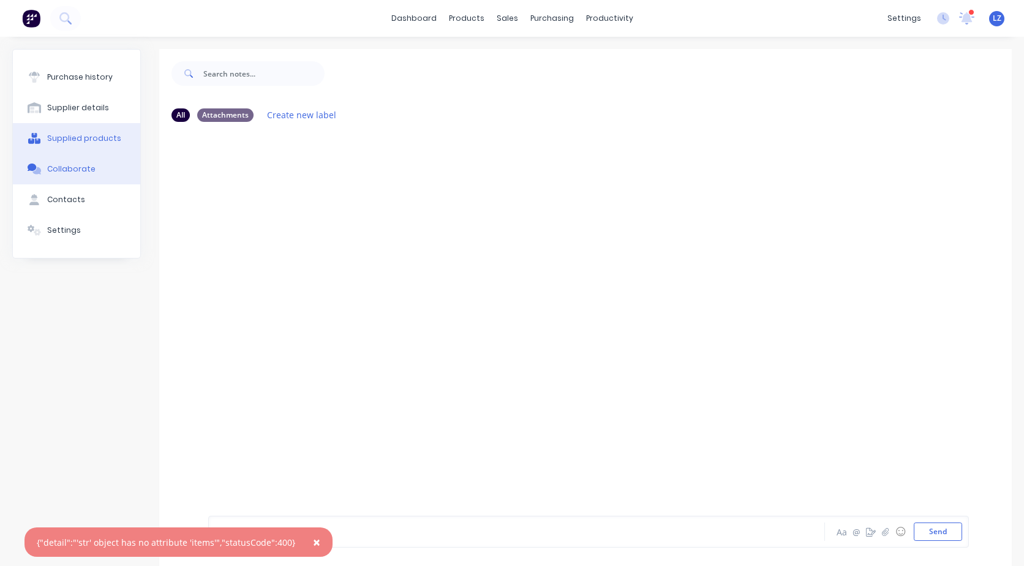
click at [74, 136] on div "Supplied products" at bounding box center [84, 138] width 74 height 11
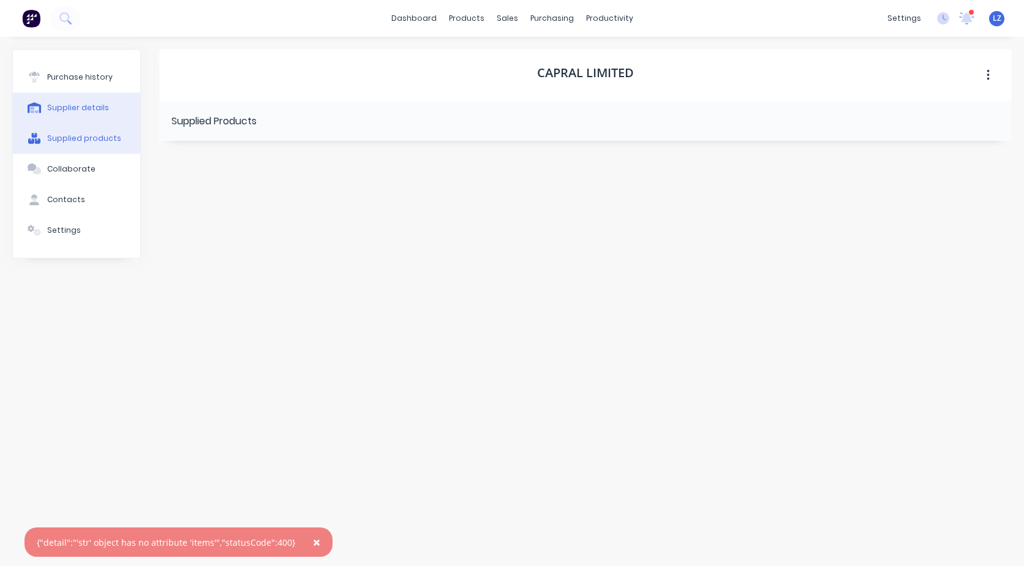
click at [74, 108] on div "Supplier details" at bounding box center [78, 107] width 62 height 11
select select "AU"
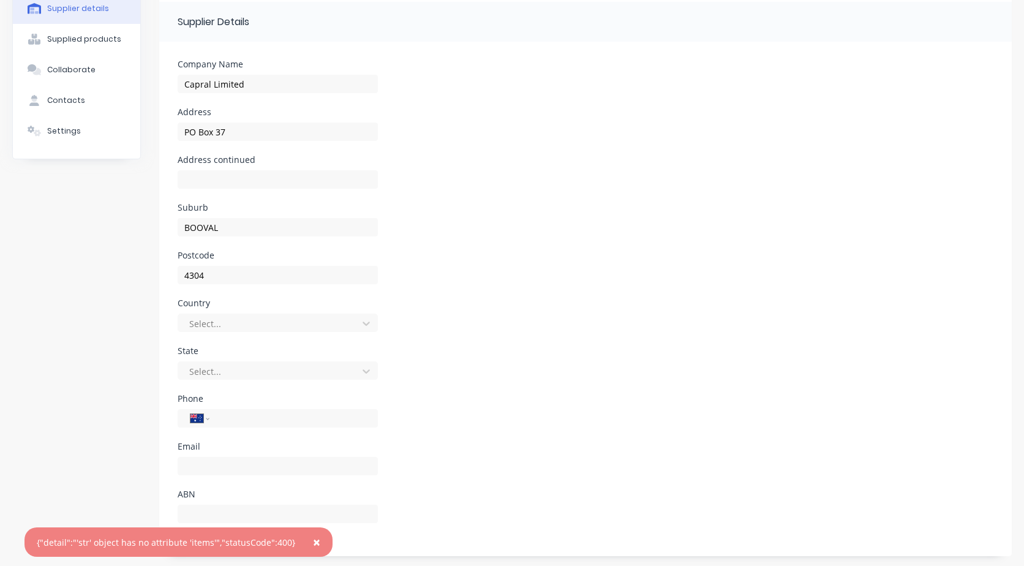
scroll to position [102, 0]
click at [236, 409] on input "tel" at bounding box center [291, 416] width 147 height 14
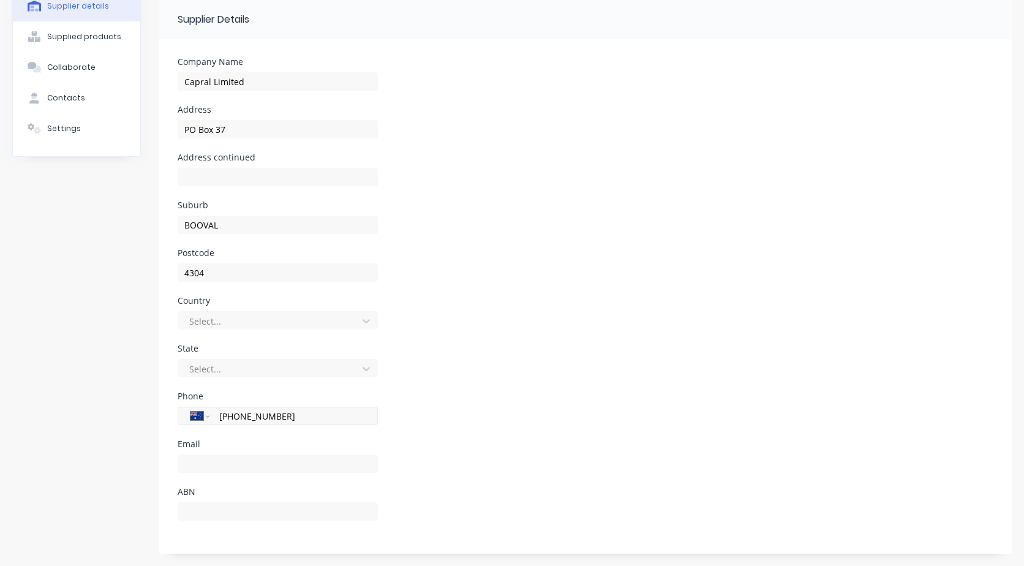
type input "[PHONE_NUMBER]"
click at [116, 395] on div "Purchase history Supplier details Supplied products Collaborate Contacts Settin…" at bounding box center [76, 255] width 129 height 616
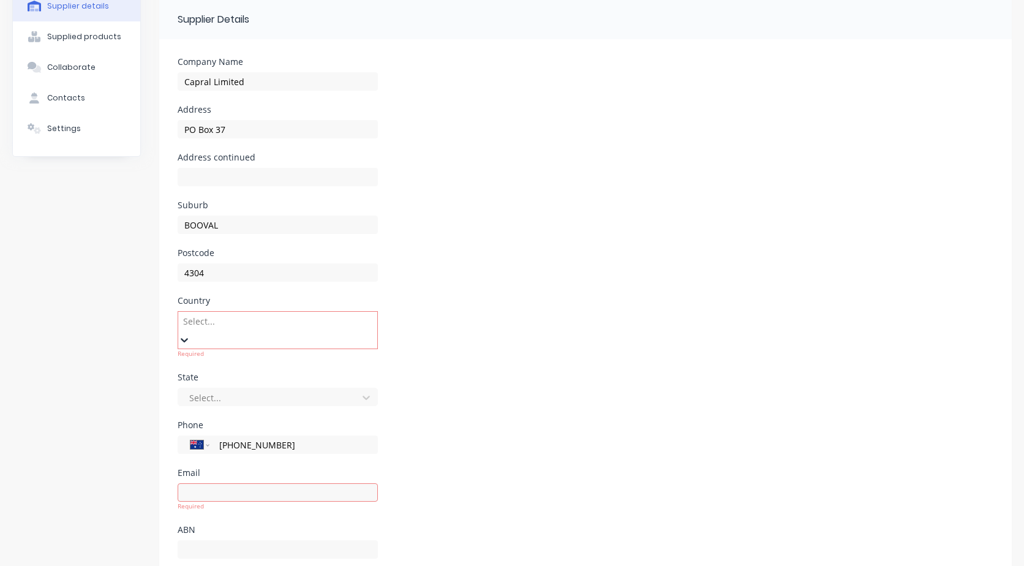
click at [220, 328] on div at bounding box center [270, 321] width 176 height 15
click at [214, 565] on div "[GEOGRAPHIC_DATA]" at bounding box center [512, 572] width 1024 height 13
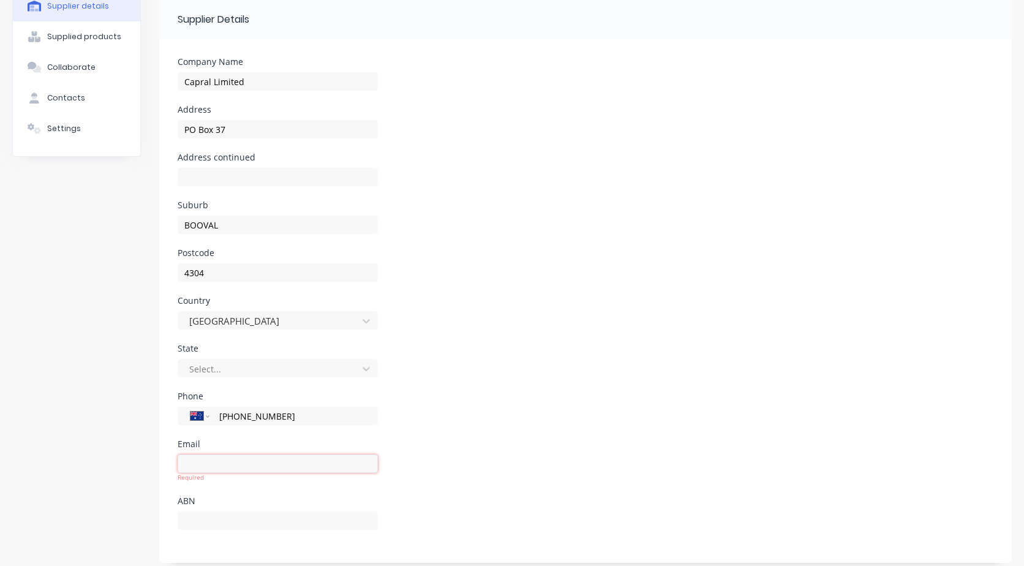
click at [205, 472] on input at bounding box center [278, 463] width 200 height 18
type input "[EMAIL_ADDRESS][DOMAIN_NAME]"
click at [91, 437] on div "Purchase history Supplier details Supplied products Collaborate Contacts Settin…" at bounding box center [76, 250] width 129 height 606
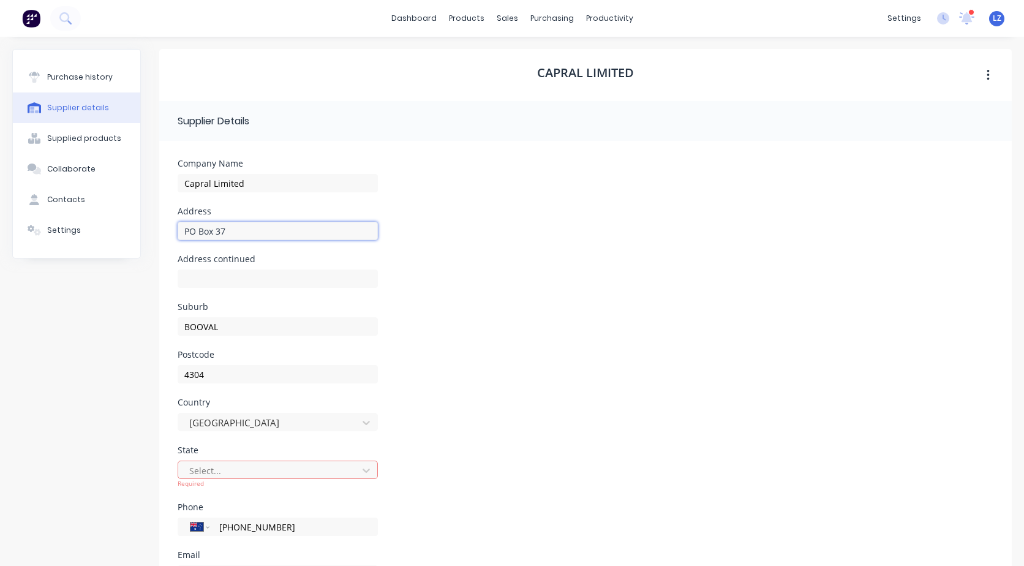
click at [228, 233] on input "PO Box 37" at bounding box center [278, 231] width 200 height 18
click at [43, 167] on button "Collaborate" at bounding box center [76, 169] width 127 height 31
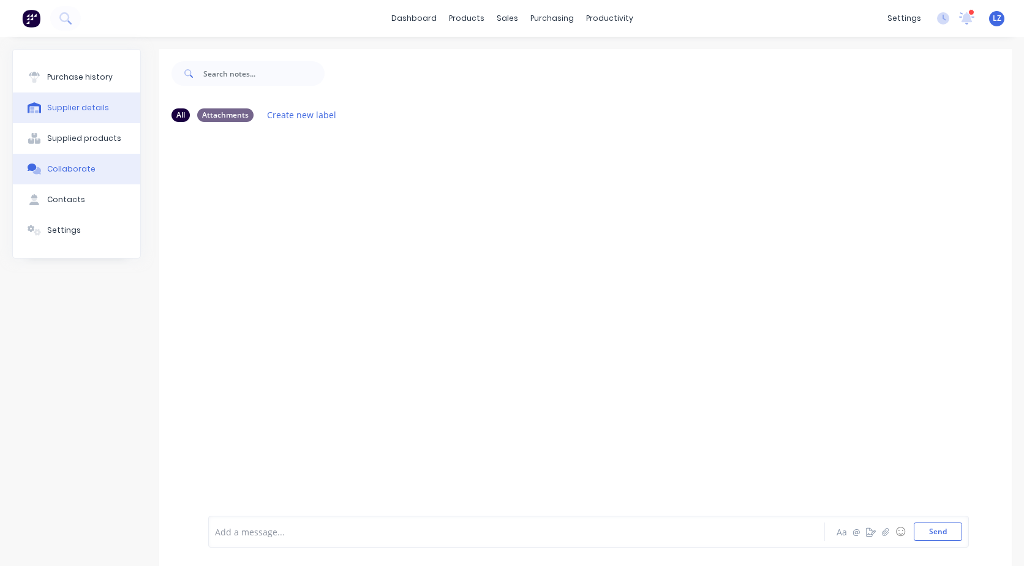
click at [78, 110] on div "Supplier details" at bounding box center [78, 107] width 62 height 11
select select "AU"
